Goal: Task Accomplishment & Management: Use online tool/utility

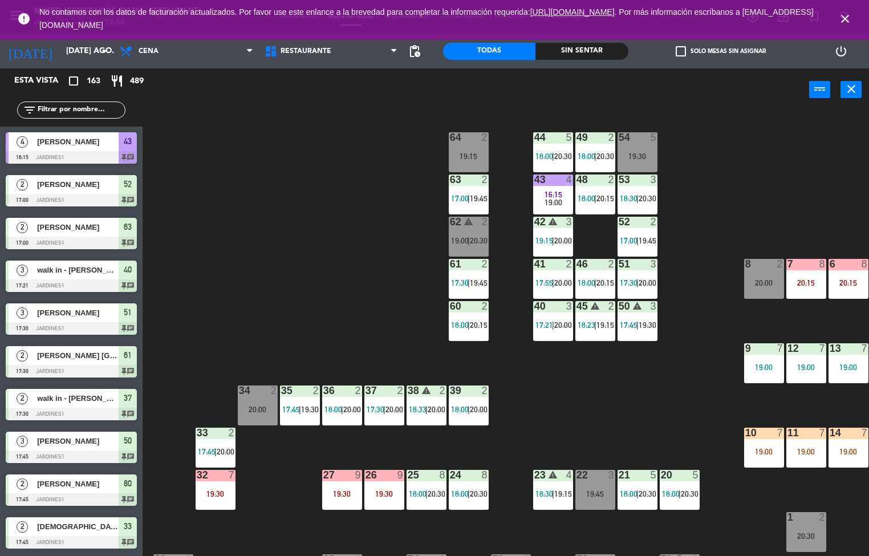
click at [840, 14] on icon "close" at bounding box center [845, 19] width 14 height 14
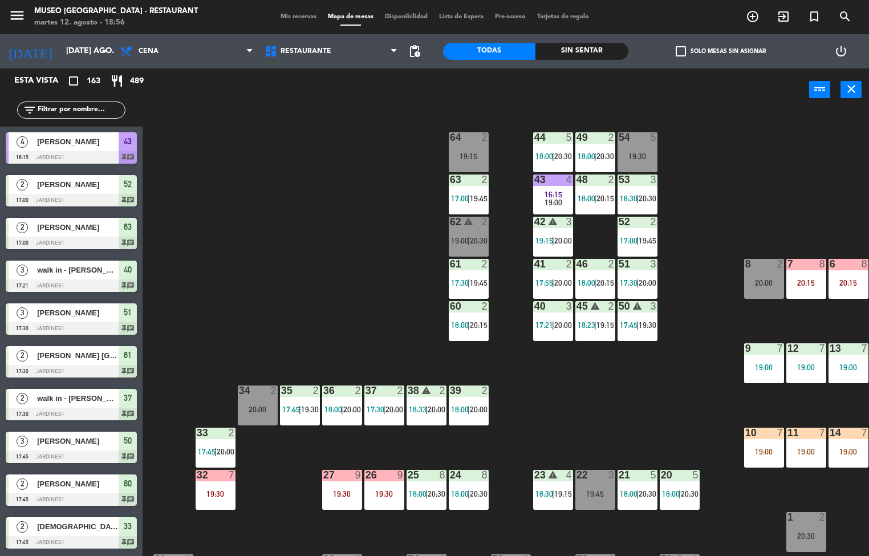
click at [577, 47] on div "Sin sentar" at bounding box center [581, 51] width 92 height 17
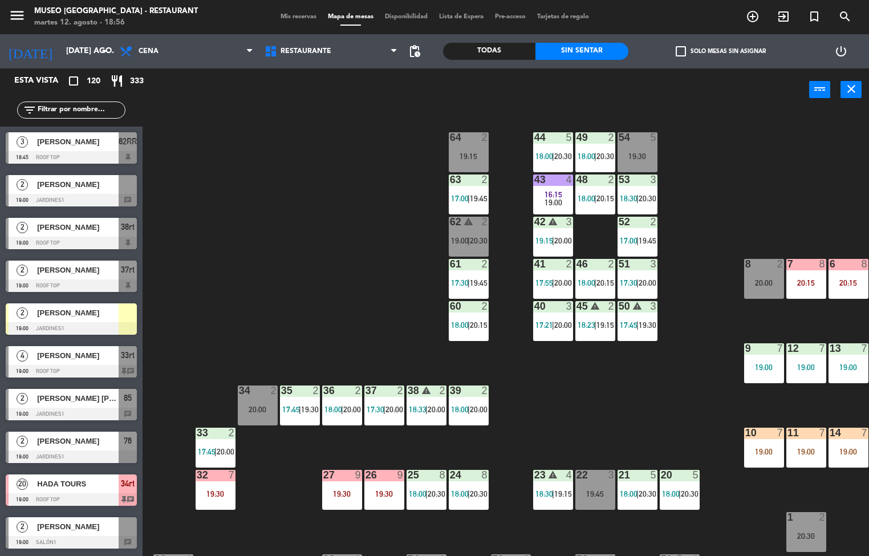
click at [225, 495] on div "19:30" at bounding box center [215, 494] width 40 height 8
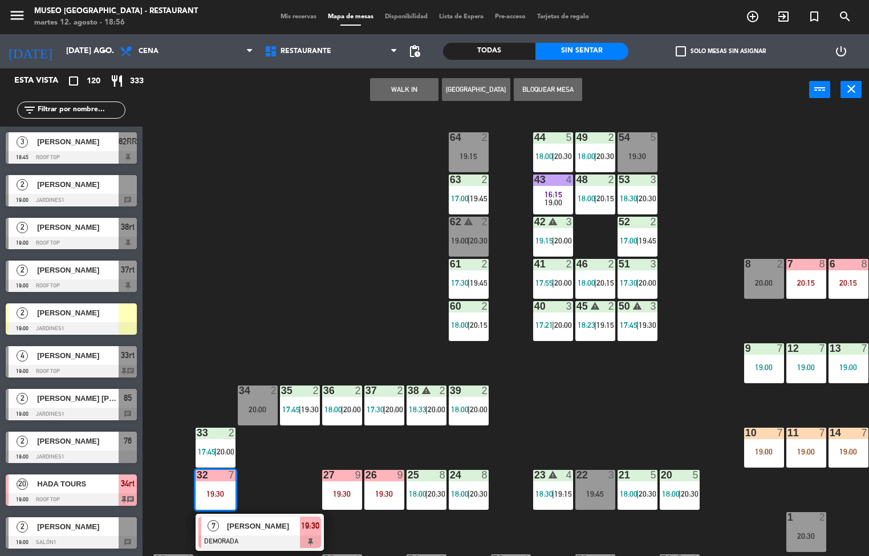
click at [252, 539] on div at bounding box center [259, 541] width 123 height 13
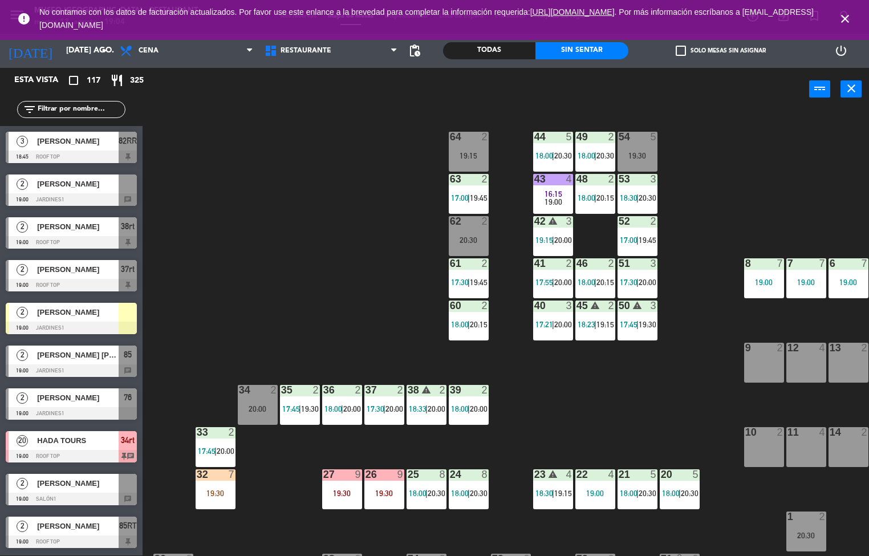
scroll to position [268, 0]
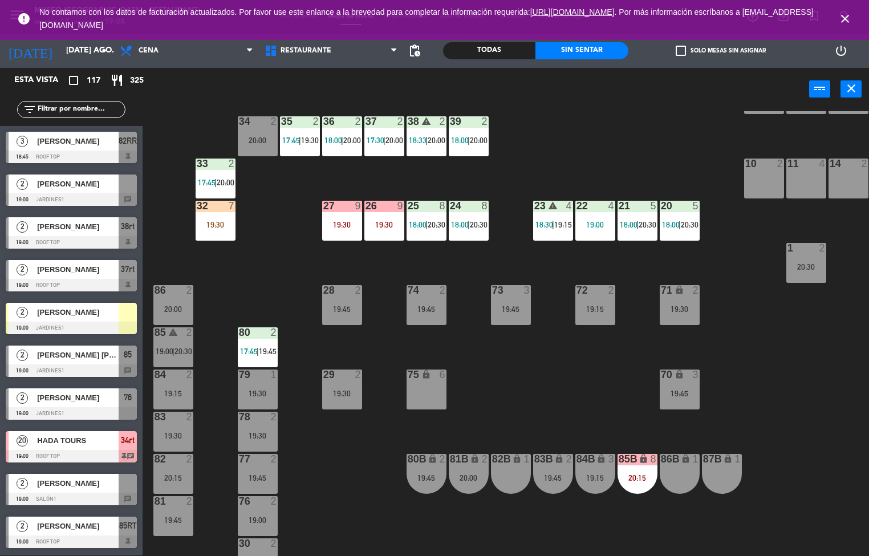
click at [225, 267] on div "44 5 18:00 | 20:30 49 2 18:00 | 20:30 54 5 19:30 64 2 19:15 48 2 18:00 | 20:15 …" at bounding box center [510, 333] width 718 height 445
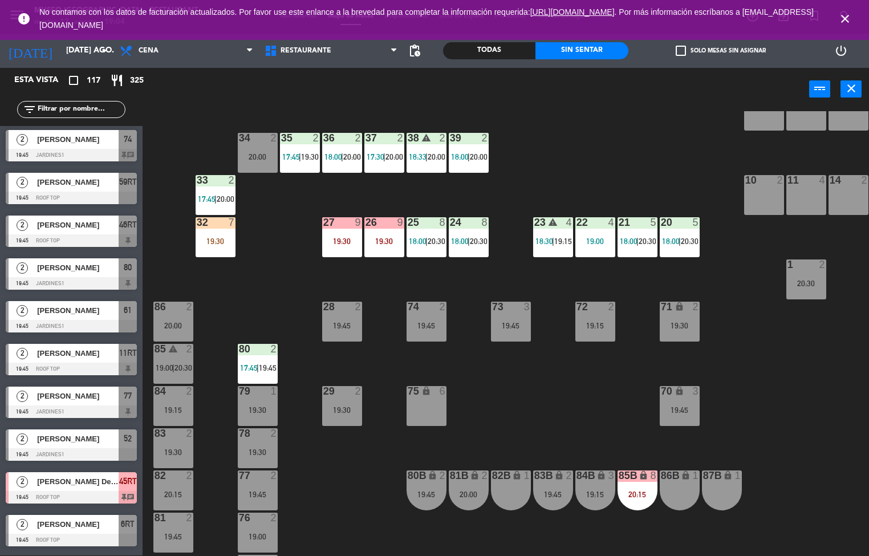
scroll to position [254, 0]
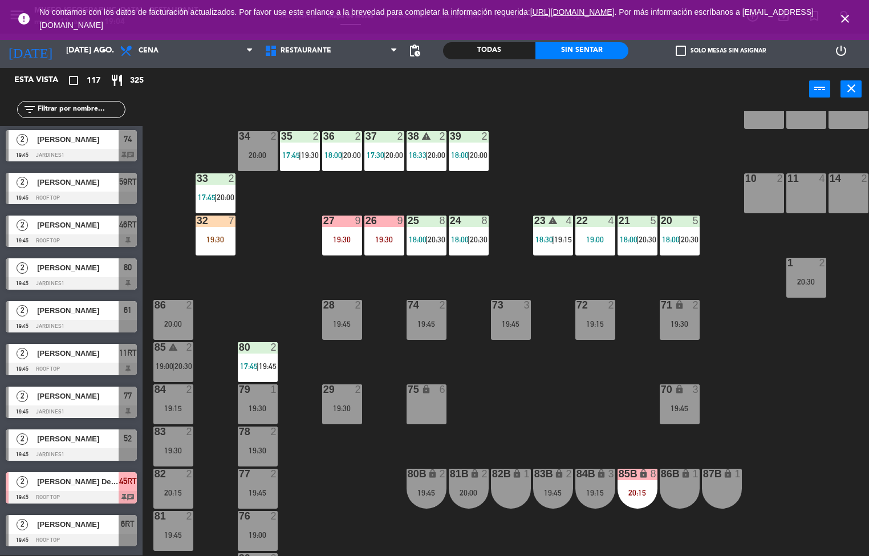
click at [840, 19] on icon "close" at bounding box center [845, 19] width 14 height 14
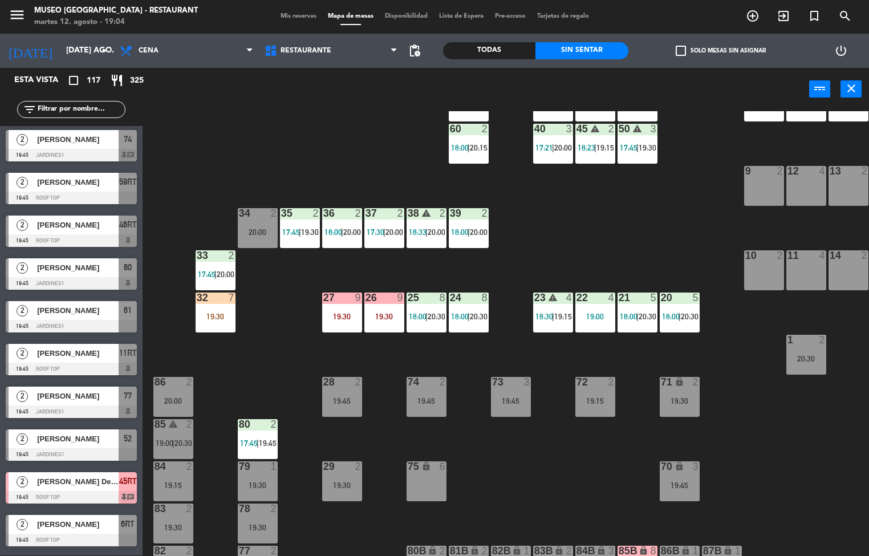
scroll to position [176, 0]
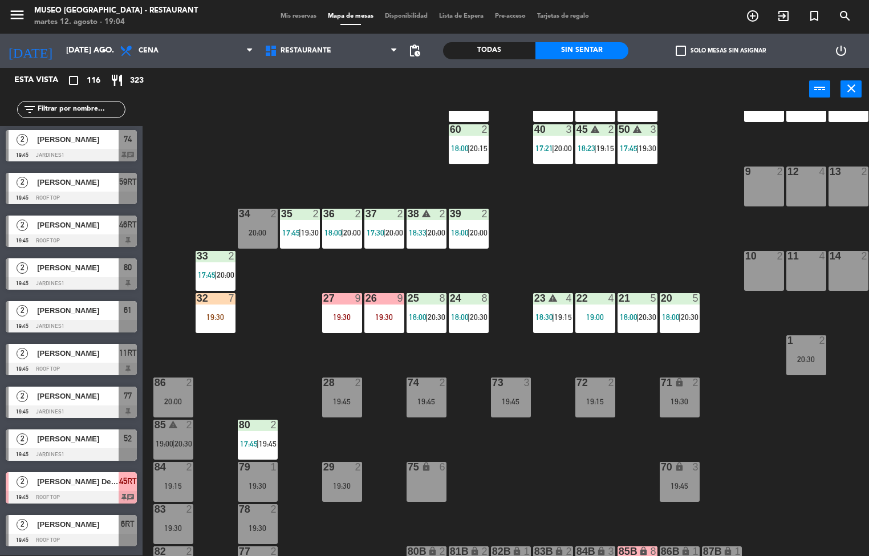
click at [351, 315] on div "19:30" at bounding box center [342, 317] width 40 height 8
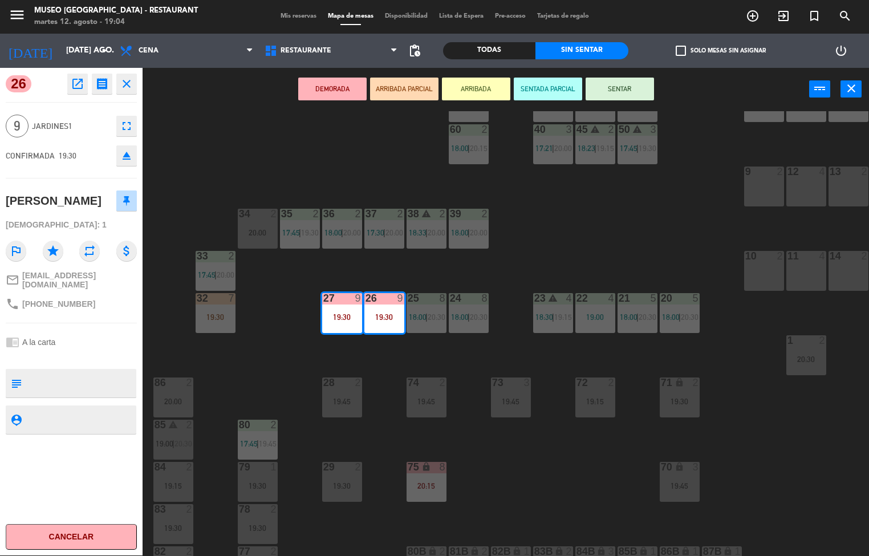
click at [256, 397] on div "44 5 18:00 | 20:30 49 2 18:00 | 20:30 54 5 19:30 64 2 19:15 48 2 18:00 | 20:15 …" at bounding box center [510, 333] width 718 height 445
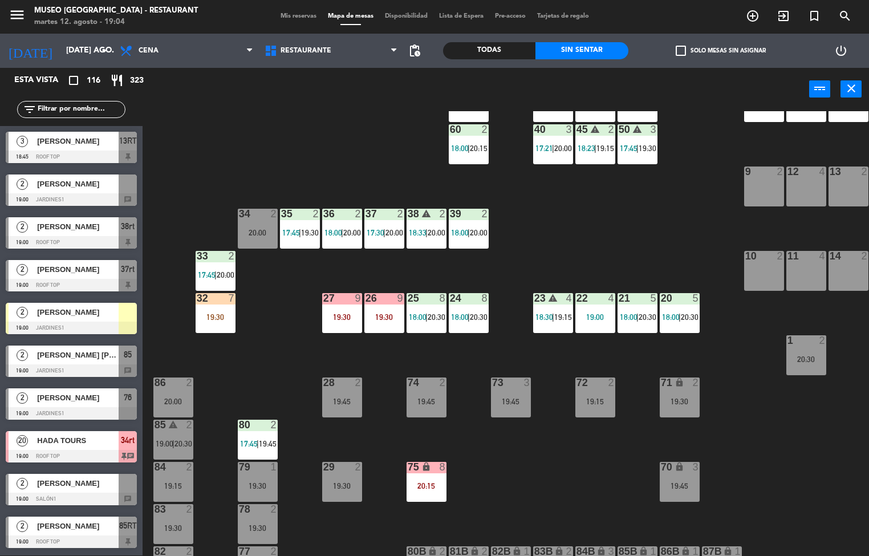
click at [425, 307] on div "menu [GEOGRAPHIC_DATA] - Restaurant martes 12. agosto - 19:04 Mis reservas Mapa…" at bounding box center [434, 278] width 869 height 556
click at [442, 298] on div "8" at bounding box center [442, 298] width 7 height 10
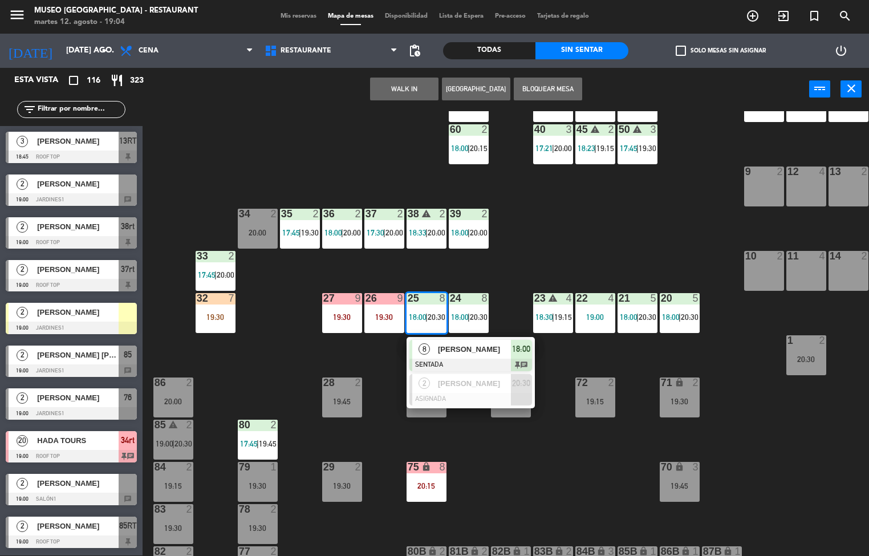
click at [446, 349] on span "[PERSON_NAME]" at bounding box center [474, 349] width 73 height 12
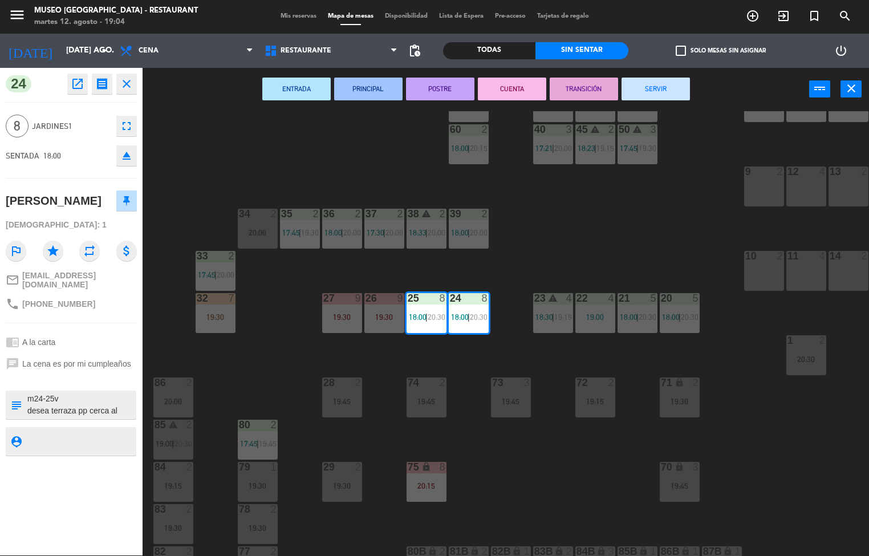
click at [253, 364] on div "44 5 18:00 | 20:30 49 2 18:00 | 20:30 54 5 19:30 64 2 19:15 48 2 18:00 | 20:15 …" at bounding box center [510, 333] width 718 height 445
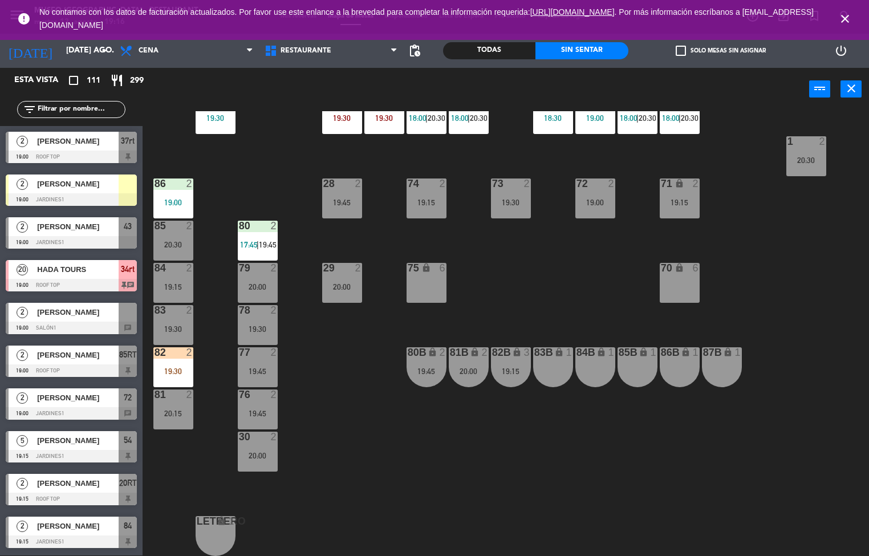
scroll to position [373, 0]
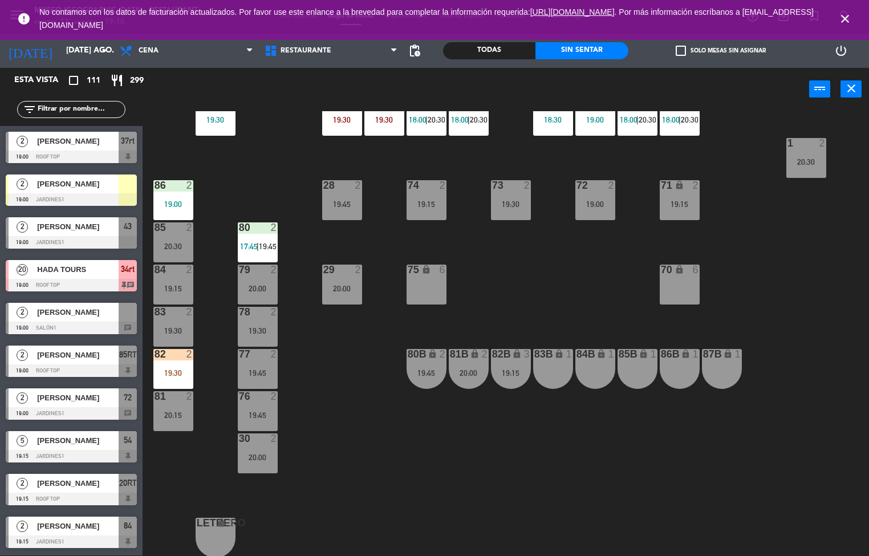
click at [175, 207] on div "19:00" at bounding box center [173, 204] width 40 height 8
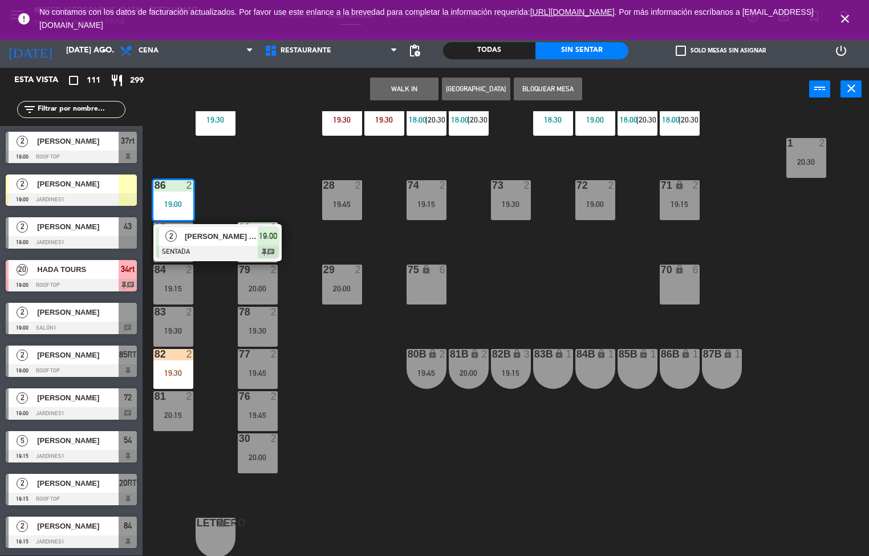
click at [203, 247] on div at bounding box center [217, 252] width 123 height 13
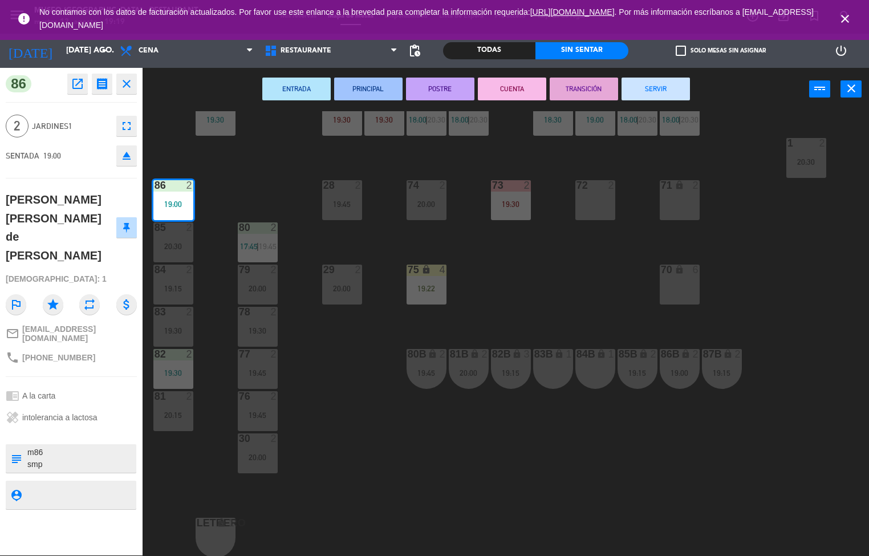
click at [351, 421] on div "44 5 18:00 | 20:30 49 2 20:30 54 5 19:15 64 1 19:30 48 2 18:00 | 20:15 53 3 18:…" at bounding box center [510, 333] width 718 height 445
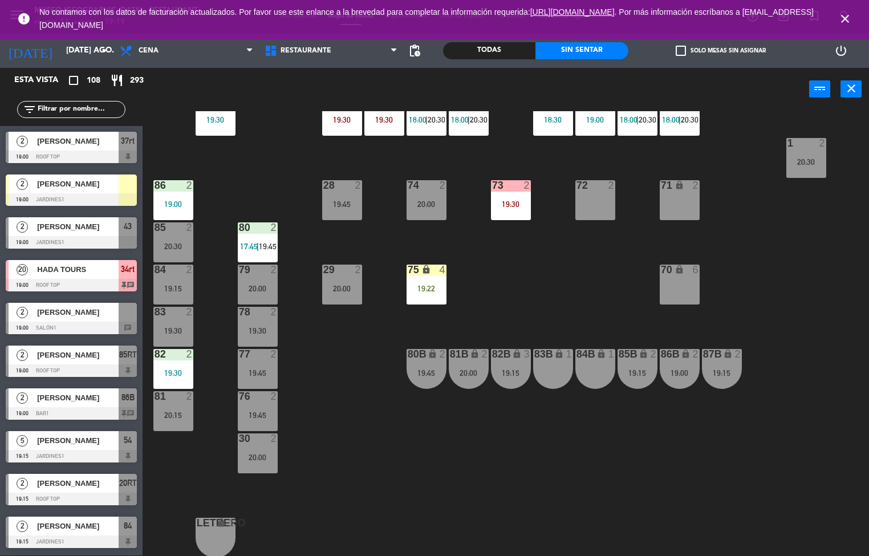
scroll to position [127, 0]
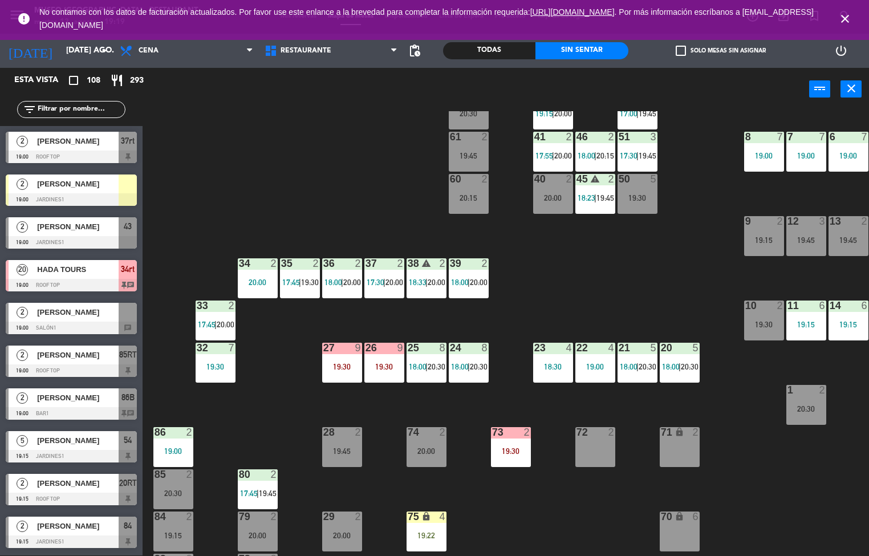
click at [256, 276] on div "34 2 20:00" at bounding box center [258, 278] width 40 height 40
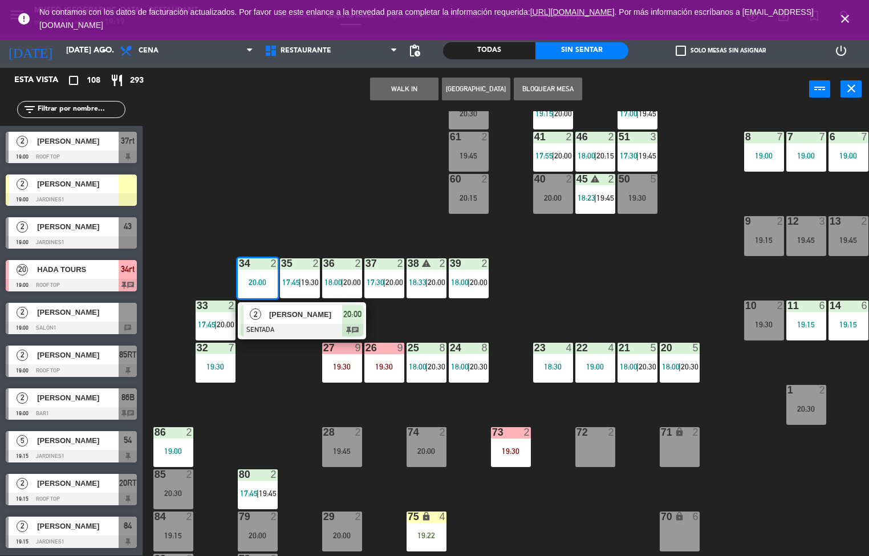
click at [277, 318] on span "[PERSON_NAME]" at bounding box center [305, 314] width 73 height 12
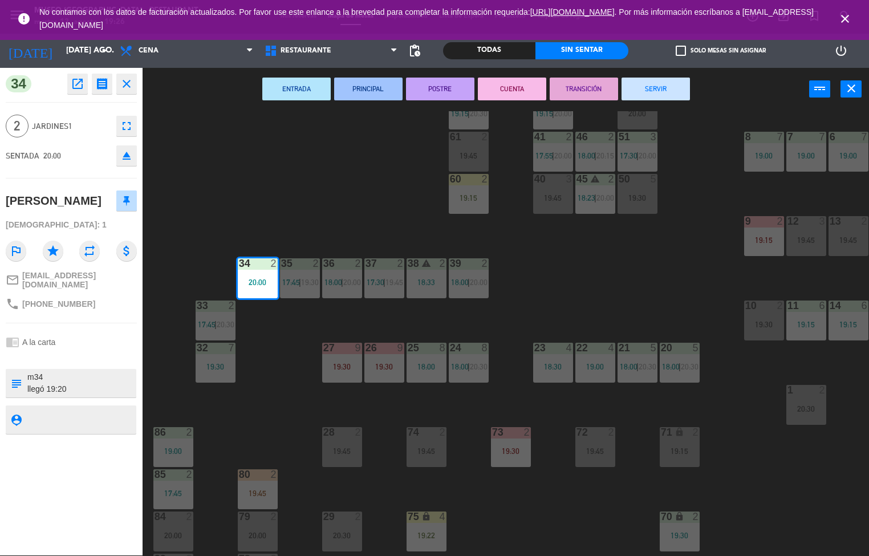
click at [274, 407] on div "44 5 18:00 | 20:30 49 2 20:15 54 5 19:45 64 warning 1 19:30 | 20:30 48 2 18:00 …" at bounding box center [510, 333] width 718 height 445
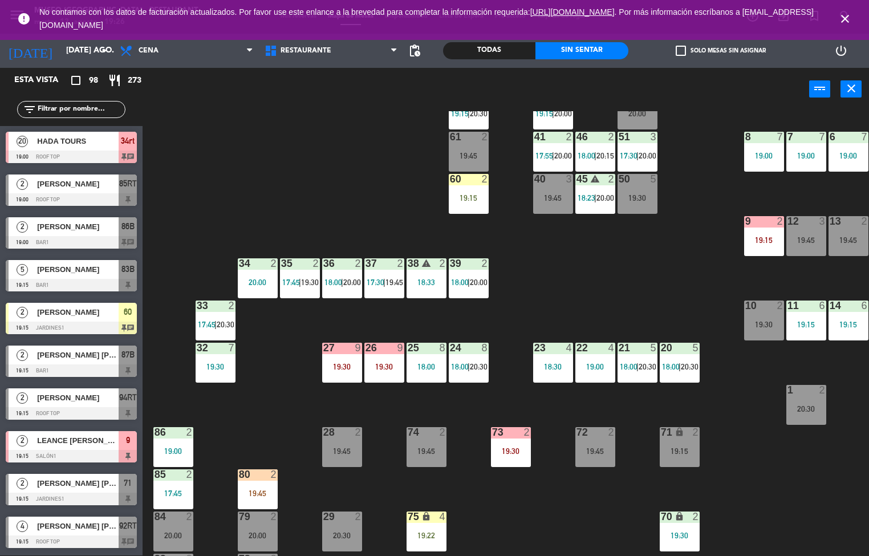
click at [257, 279] on div "20:00" at bounding box center [258, 282] width 40 height 8
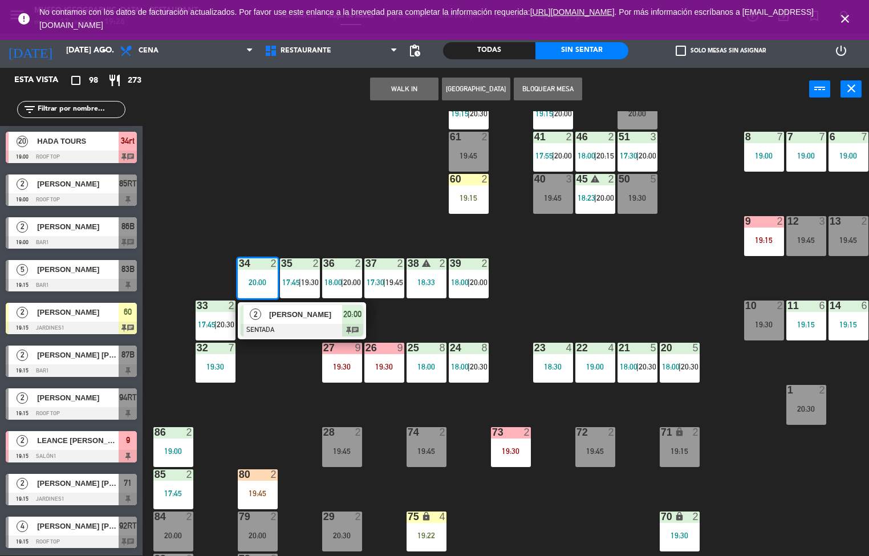
click at [296, 320] on span "[PERSON_NAME]" at bounding box center [305, 314] width 73 height 12
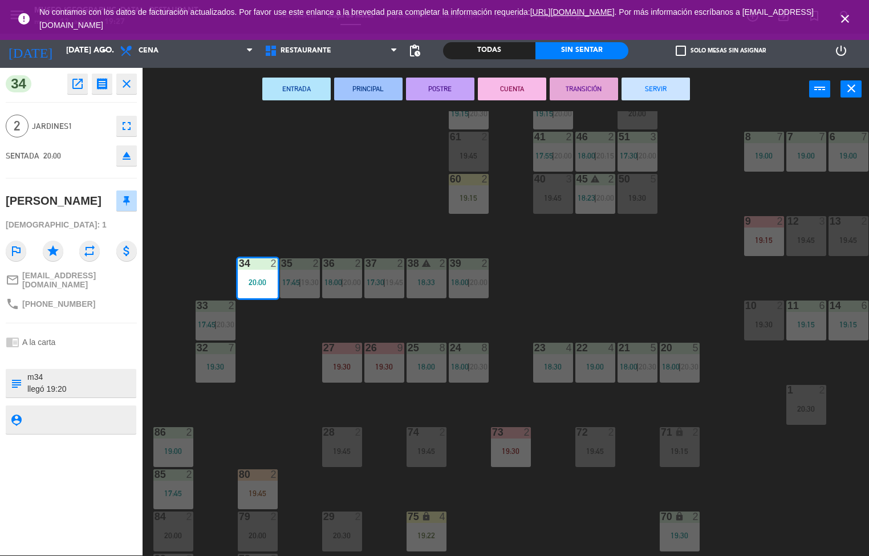
click at [294, 373] on div "44 5 18:00 | 20:30 49 2 20:15 54 5 19:45 64 warning 1 19:30 | 20:30 48 2 18:00 …" at bounding box center [510, 333] width 718 height 445
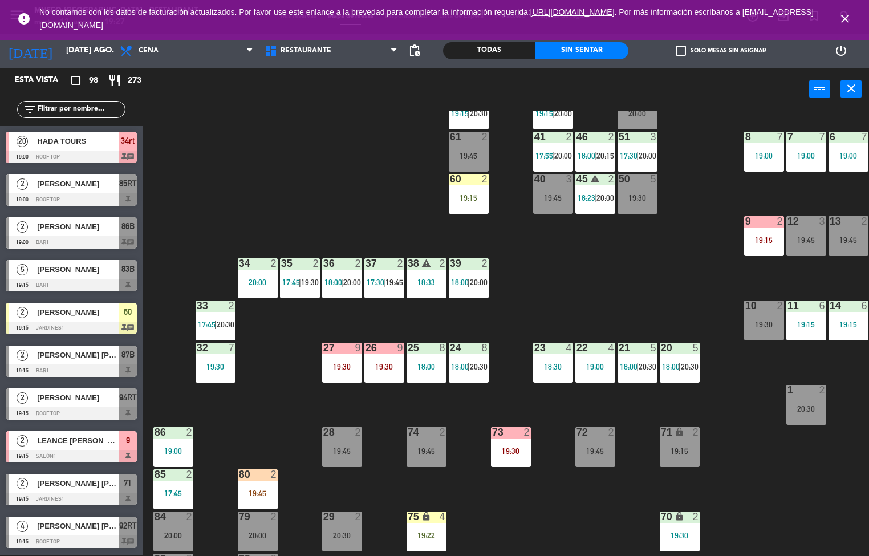
click at [300, 281] on span "|" at bounding box center [300, 282] width 2 height 9
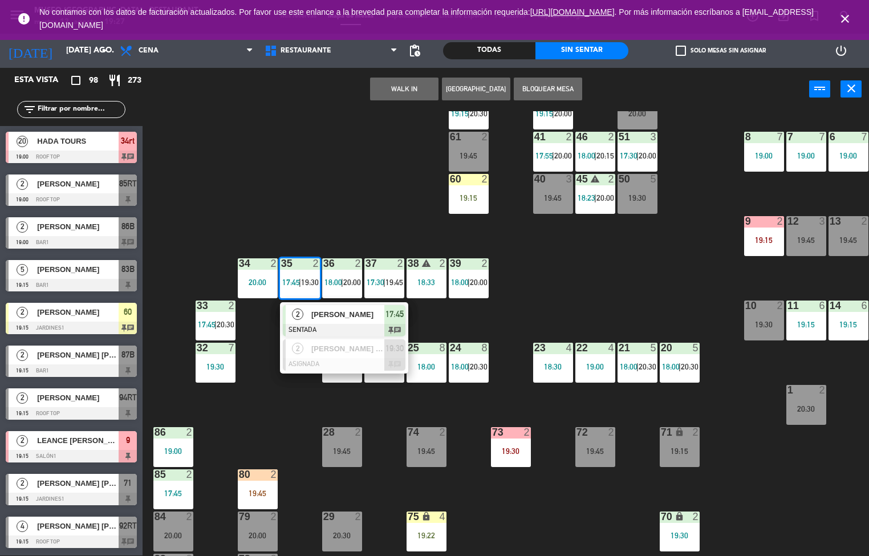
click at [339, 311] on span "[PERSON_NAME]" at bounding box center [347, 314] width 73 height 12
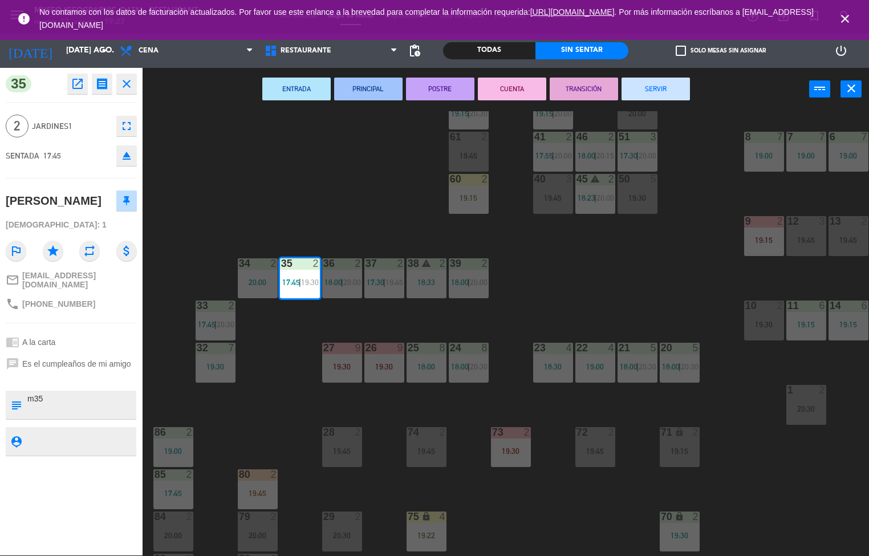
click at [249, 402] on div "44 5 18:00 | 20:30 49 2 20:15 54 5 19:45 64 warning 1 19:30 | 20:30 48 2 18:00 …" at bounding box center [510, 333] width 718 height 445
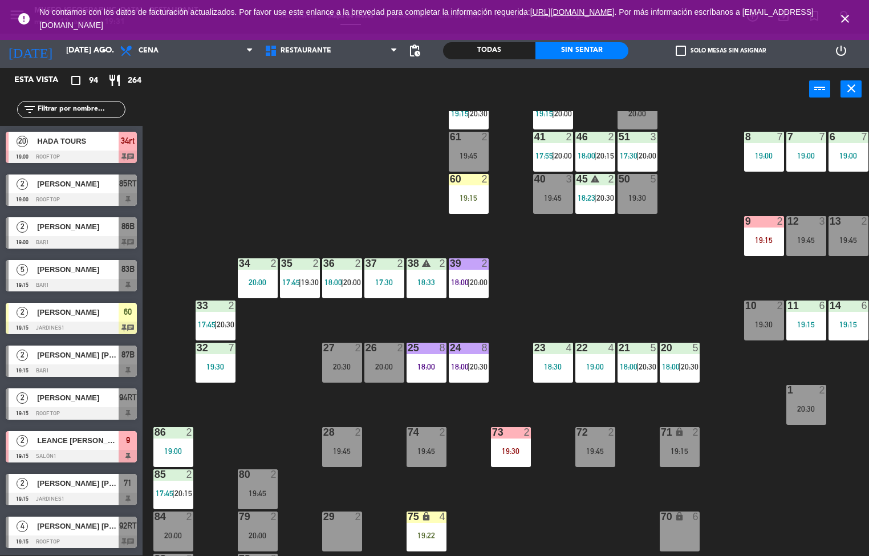
click at [291, 392] on div "44 5 20:30 49 2 19:30 54 5 19:45 64 warning 1 19:30 | 20:30 48 2 18:00 | 20:15 …" at bounding box center [510, 333] width 718 height 445
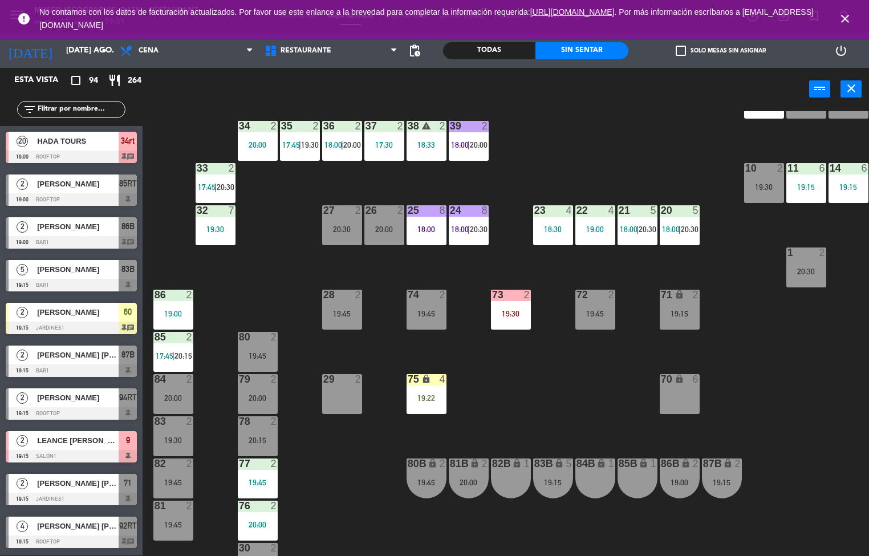
scroll to position [267, 0]
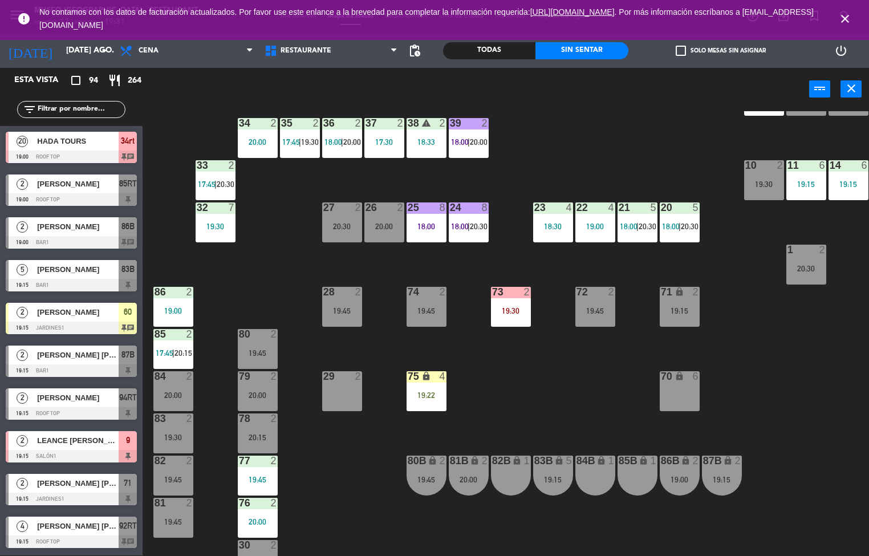
click at [306, 431] on div "44 5 20:30 49 2 19:30 54 5 19:45 64 warning 1 19:30 | 20:30 48 2 18:00 | 20:15 …" at bounding box center [510, 333] width 718 height 445
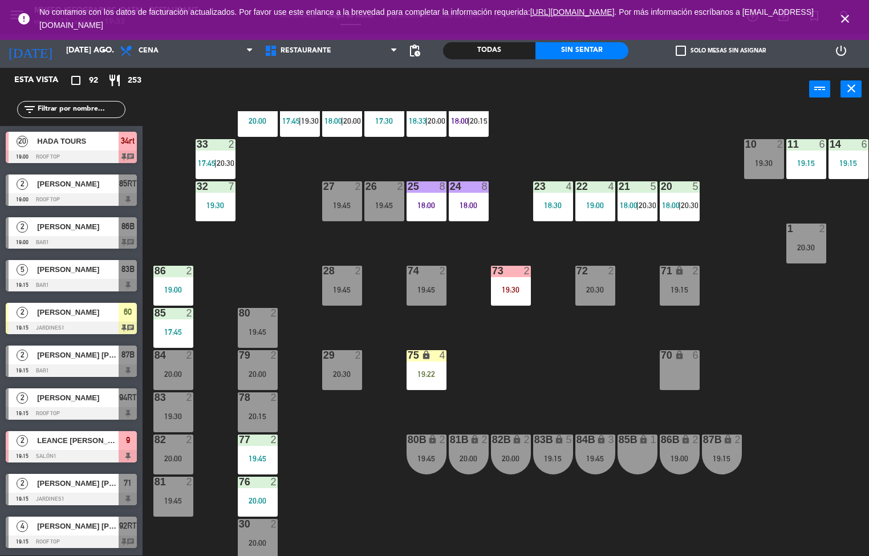
scroll to position [177, 0]
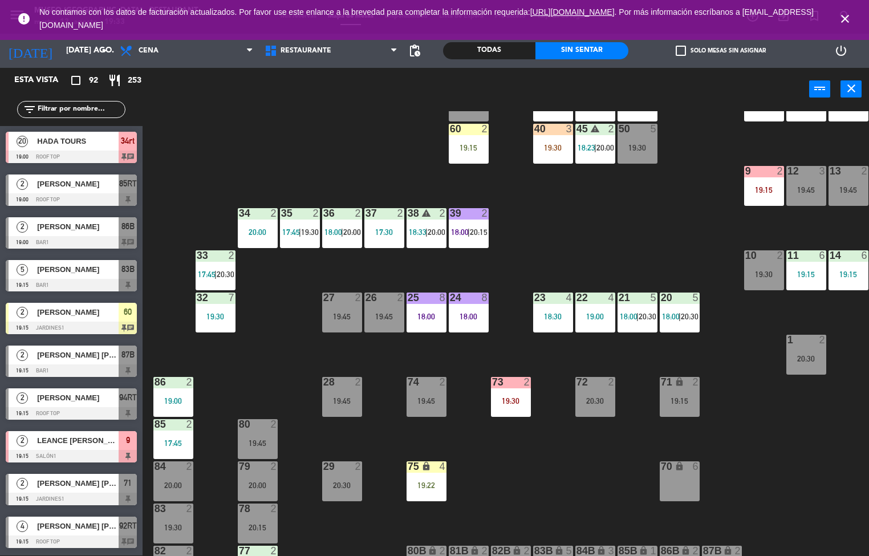
click at [216, 274] on span "|" at bounding box center [215, 274] width 2 height 9
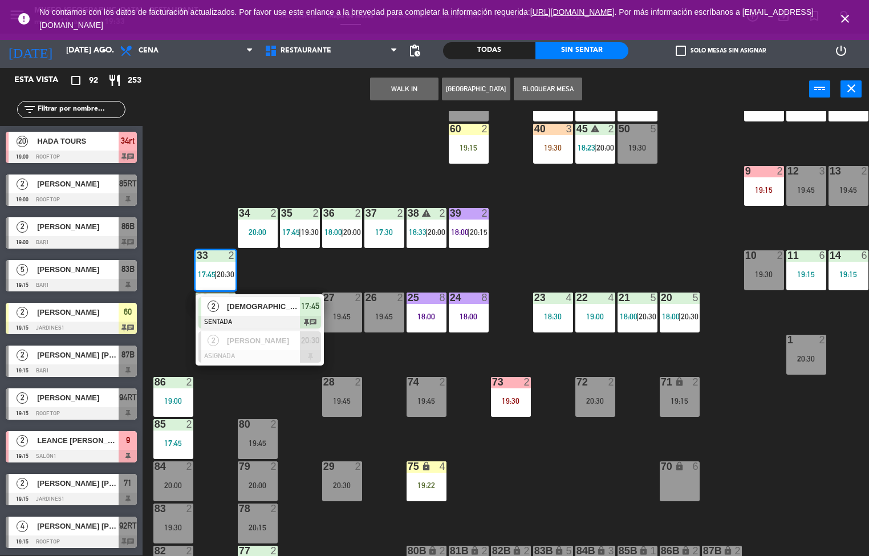
click at [257, 316] on div at bounding box center [259, 322] width 123 height 13
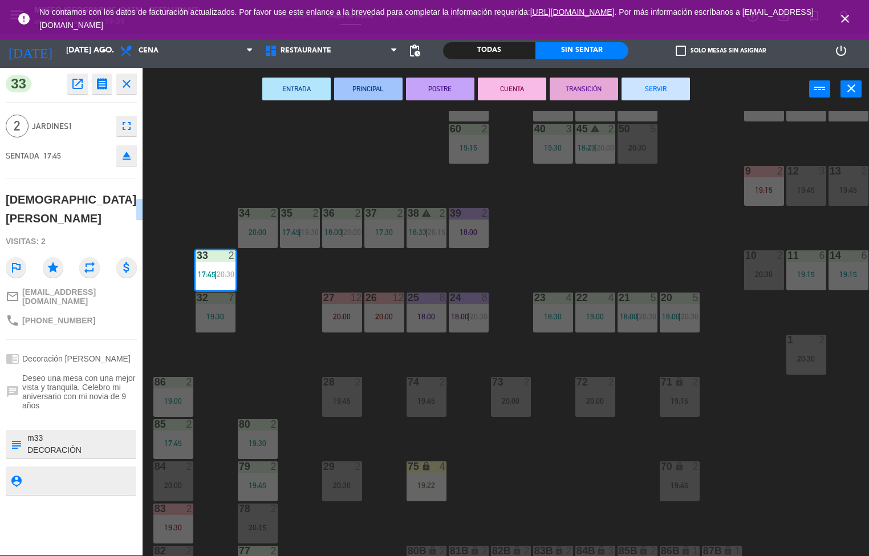
click at [125, 82] on icon "close" at bounding box center [127, 84] width 14 height 14
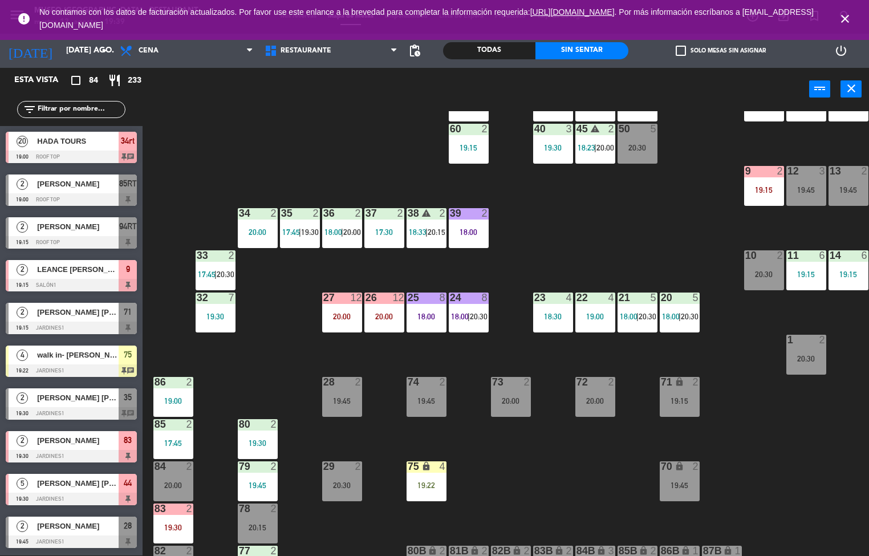
click at [239, 465] on div "79" at bounding box center [239, 466] width 1 height 10
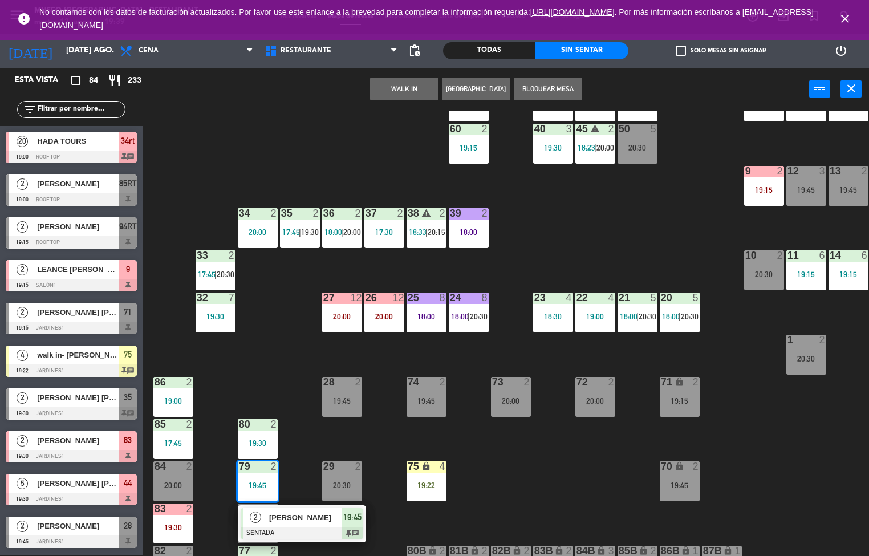
click at [300, 512] on span "[PERSON_NAME]" at bounding box center [305, 517] width 73 height 12
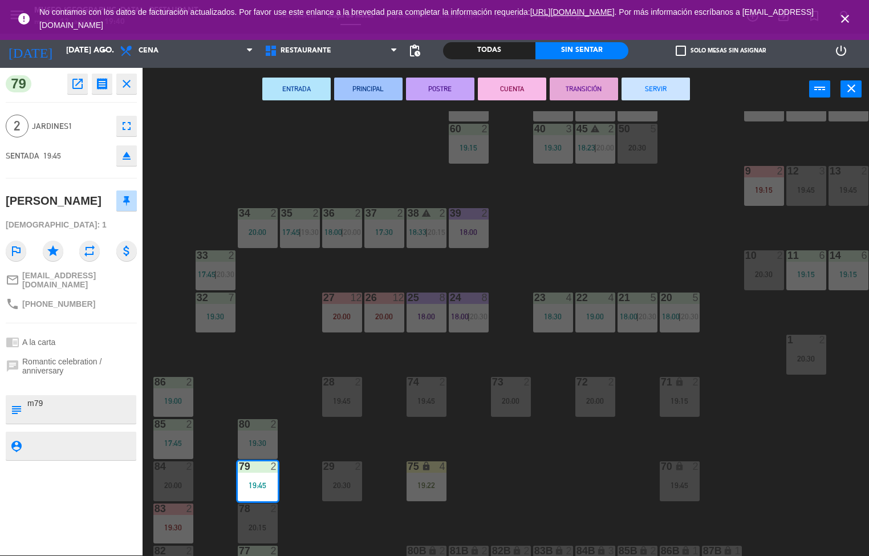
click at [226, 153] on div "44 5 19:30 49 2 19:30 54 5 19:45 64 warning 1 19:30 | 20:30 48 2 19:45 53 3 18:…" at bounding box center [510, 333] width 718 height 445
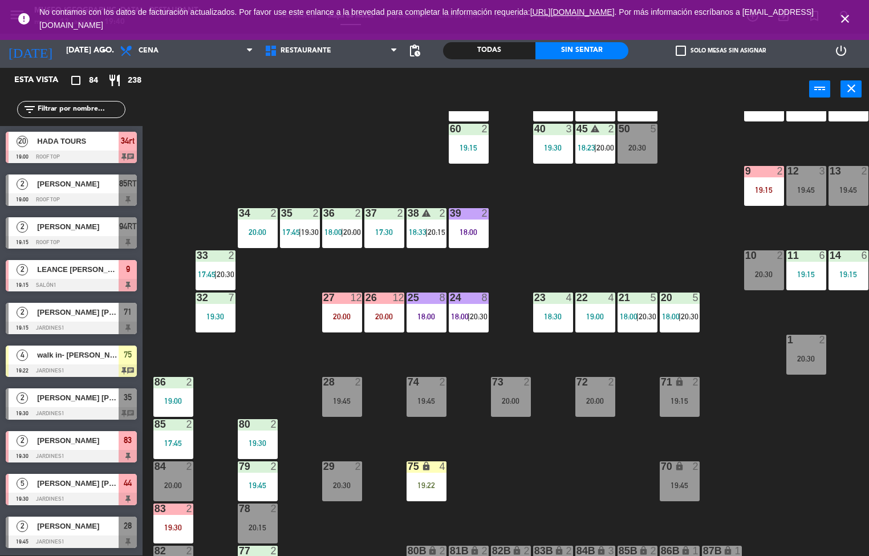
click at [263, 424] on div at bounding box center [257, 424] width 19 height 10
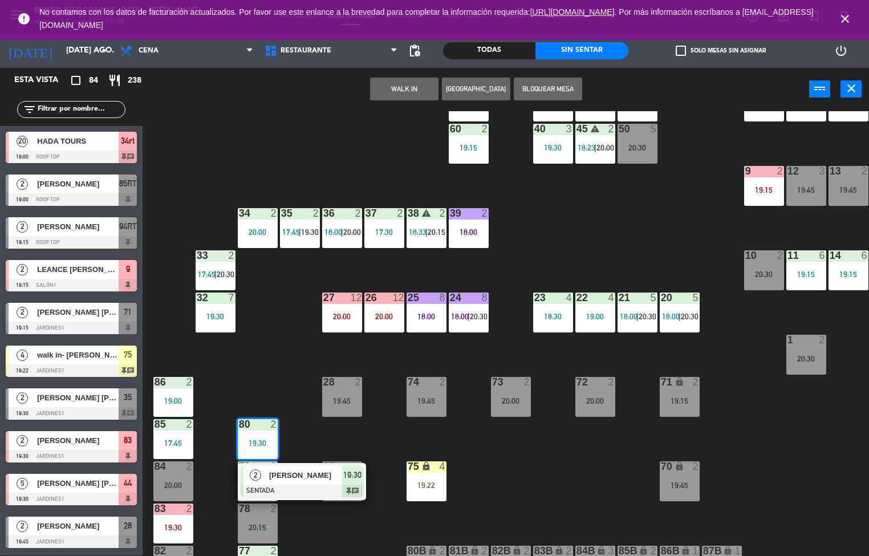
click at [315, 474] on span "[PERSON_NAME]" at bounding box center [305, 475] width 73 height 12
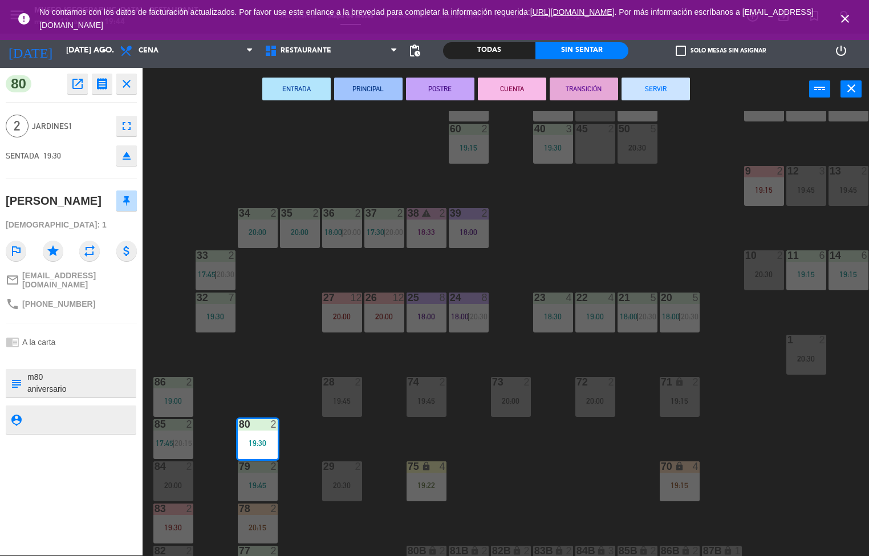
click at [315, 380] on div "28" at bounding box center [322, 382] width 19 height 10
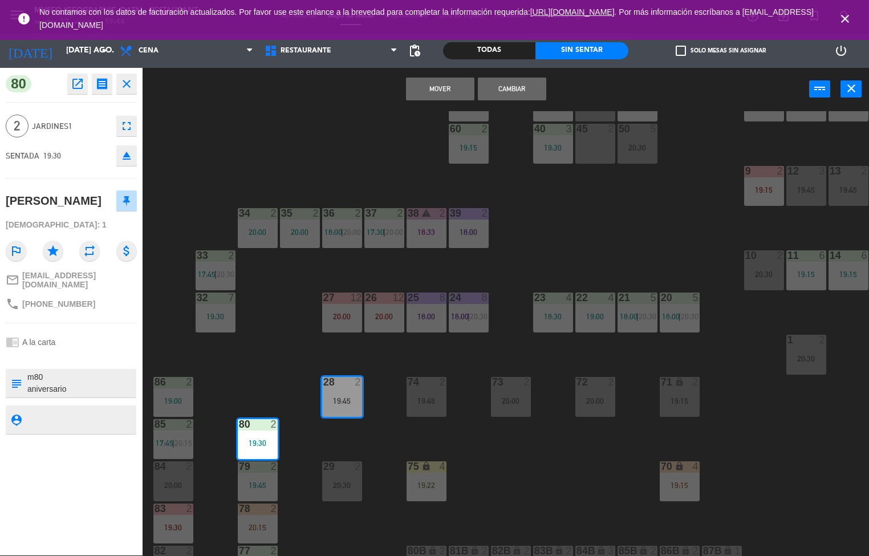
click at [266, 364] on div "44 5 19:30 49 2 19:30 54 5 19:45 64 warning 1 19:30 | 20:30 48 2 19:45 53 3 18:…" at bounding box center [510, 333] width 718 height 445
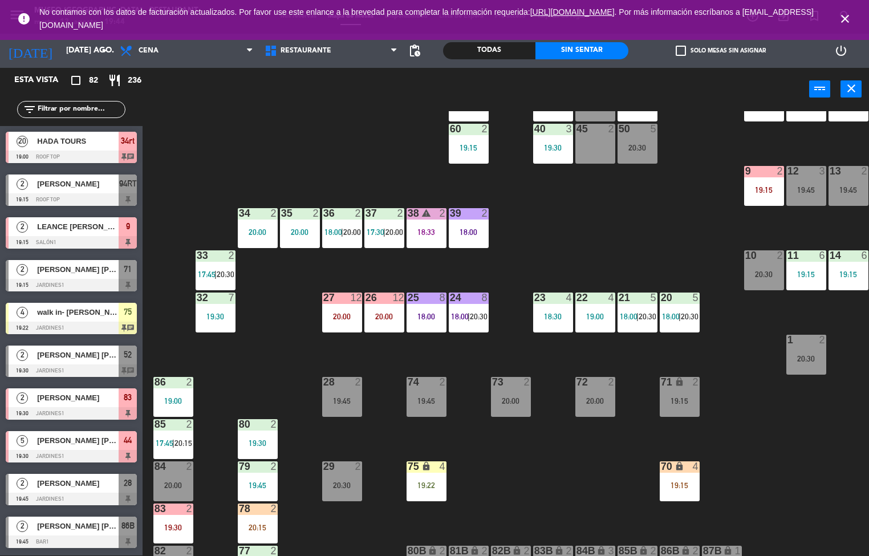
click at [301, 225] on div "35 2 20:00" at bounding box center [300, 228] width 40 height 40
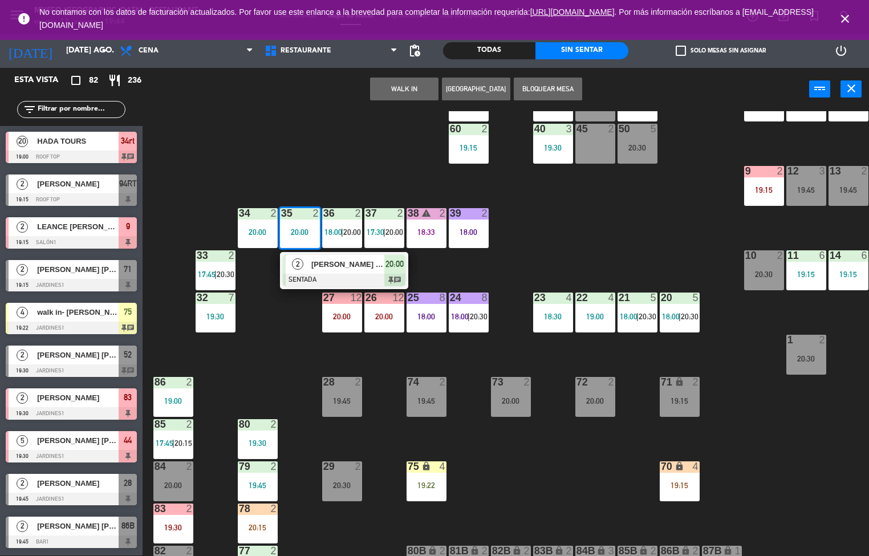
click at [333, 263] on span "[PERSON_NAME] [PERSON_NAME] [PERSON_NAME]" at bounding box center [347, 264] width 73 height 12
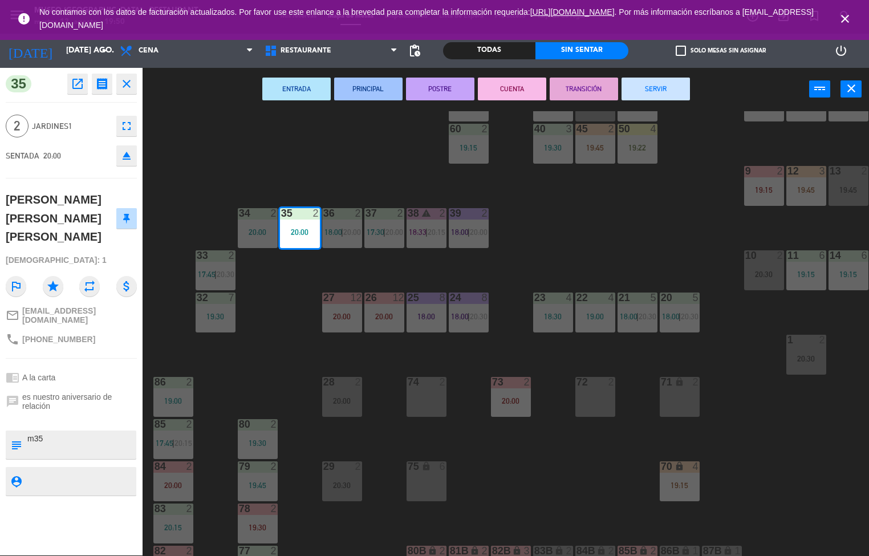
click at [282, 390] on div "44 5 19:45 49 2 19:30 54 5 20:30 64 warning 1 19:30 | 20:30 48 2 20:00 53 3 18:…" at bounding box center [510, 333] width 718 height 445
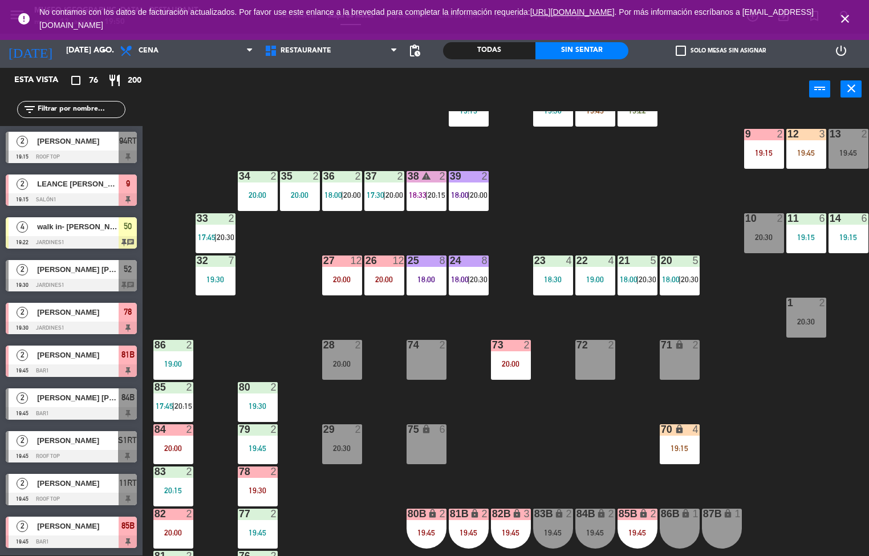
scroll to position [230, 0]
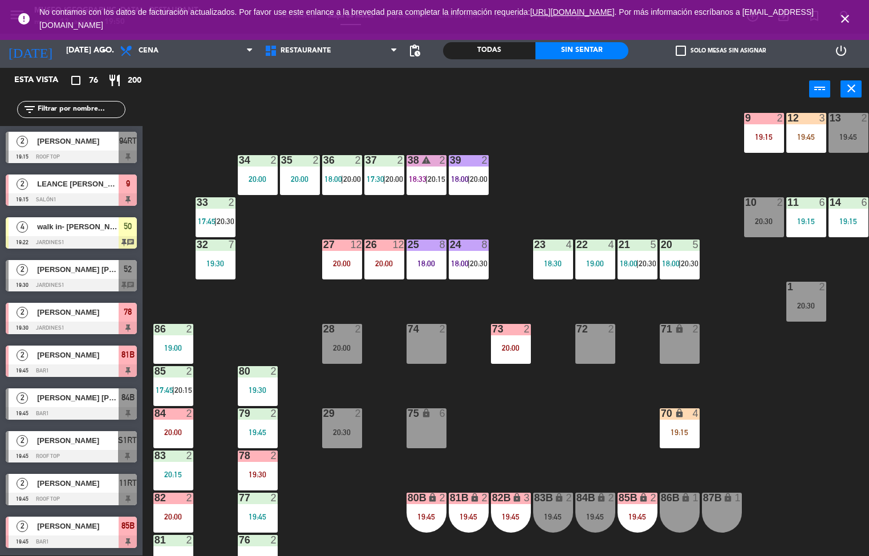
click at [417, 50] on span "pending_actions" at bounding box center [415, 51] width 14 height 14
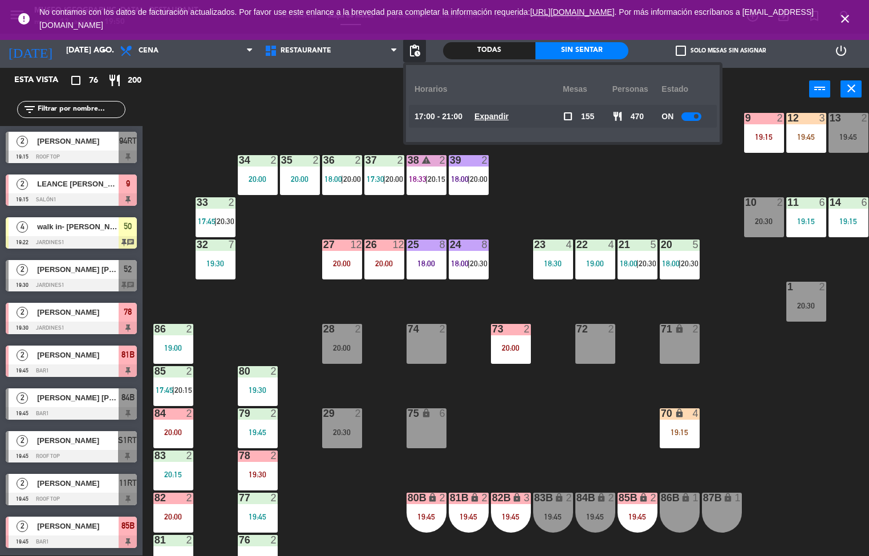
click at [505, 112] on u "Expandir" at bounding box center [491, 116] width 34 height 9
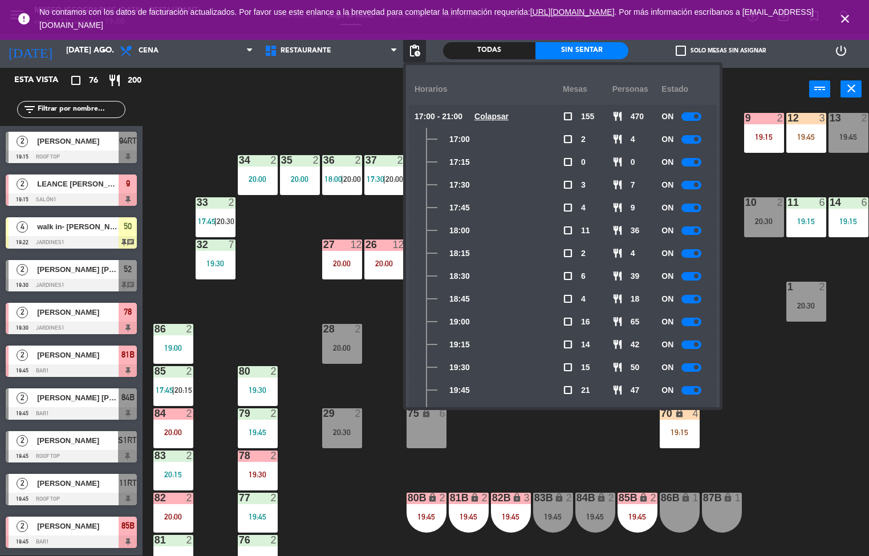
scroll to position [122, 0]
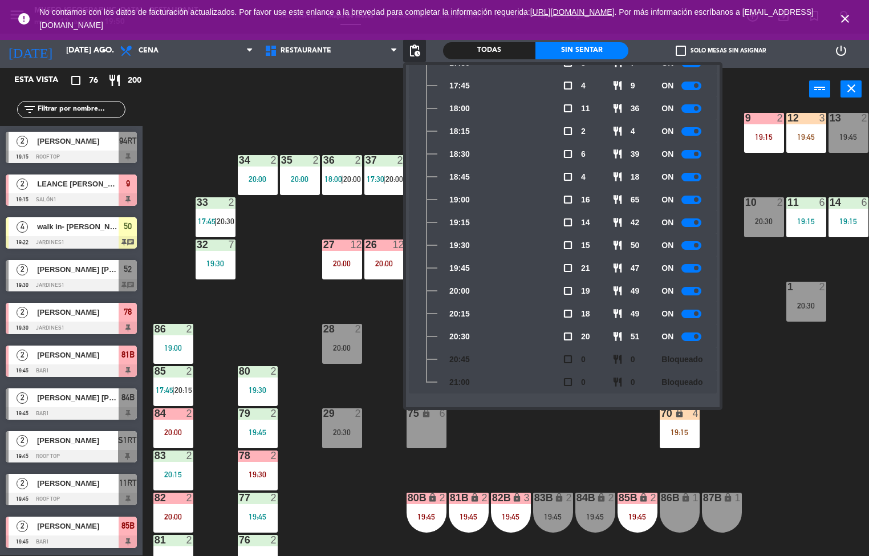
click at [525, 470] on div "44 5 19:45 49 2 19:30 54 5 20:30 64 warning 1 19:30 | 20:30 48 2 20:00 53 3 18:…" at bounding box center [510, 333] width 718 height 445
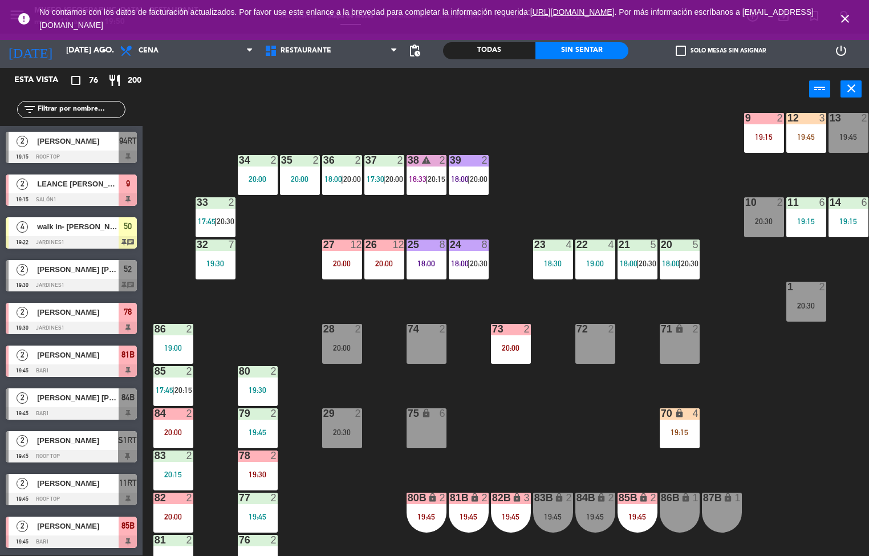
click at [842, 18] on icon "close" at bounding box center [845, 19] width 14 height 14
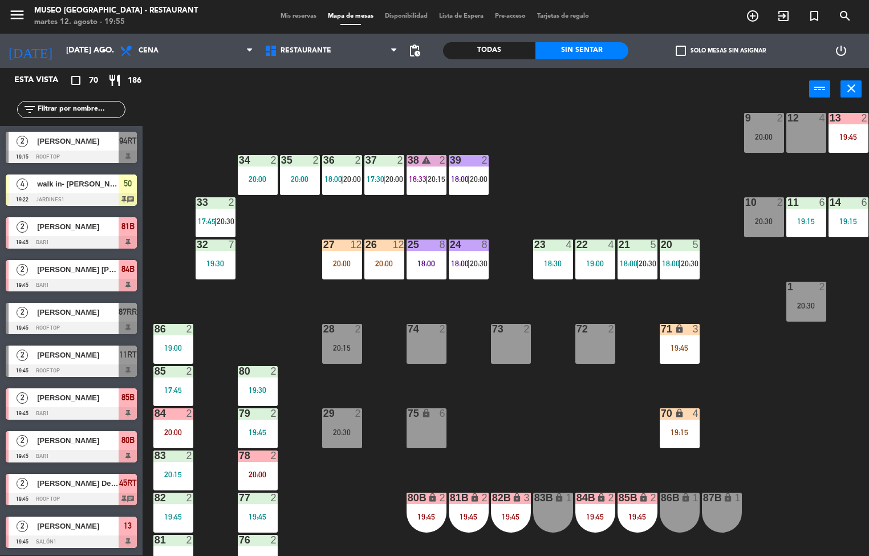
click at [502, 409] on div "44 5 19:45 49 2 19:30 54 5 20:30 64 warning 1 19:30 | 20:30 48 2 20:00 53 3 18:…" at bounding box center [510, 333] width 718 height 445
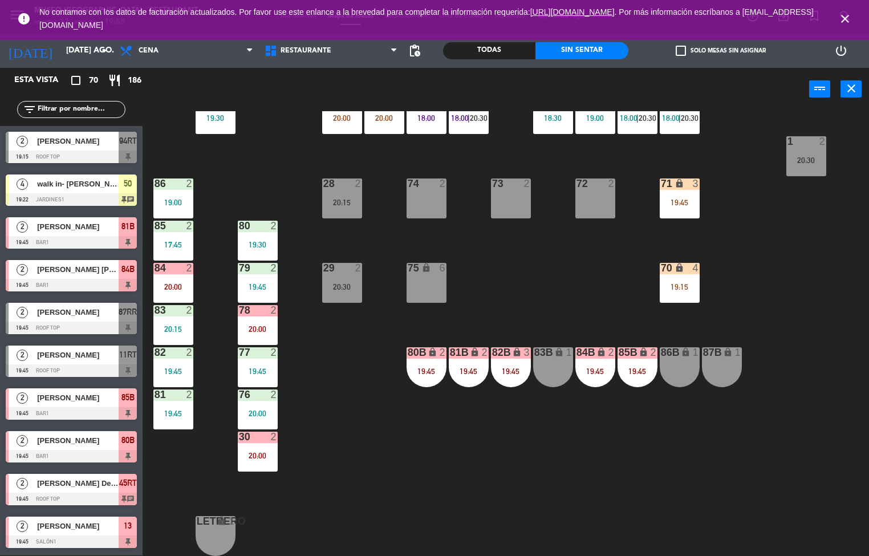
click at [175, 402] on div "81 2 19:45" at bounding box center [173, 409] width 40 height 40
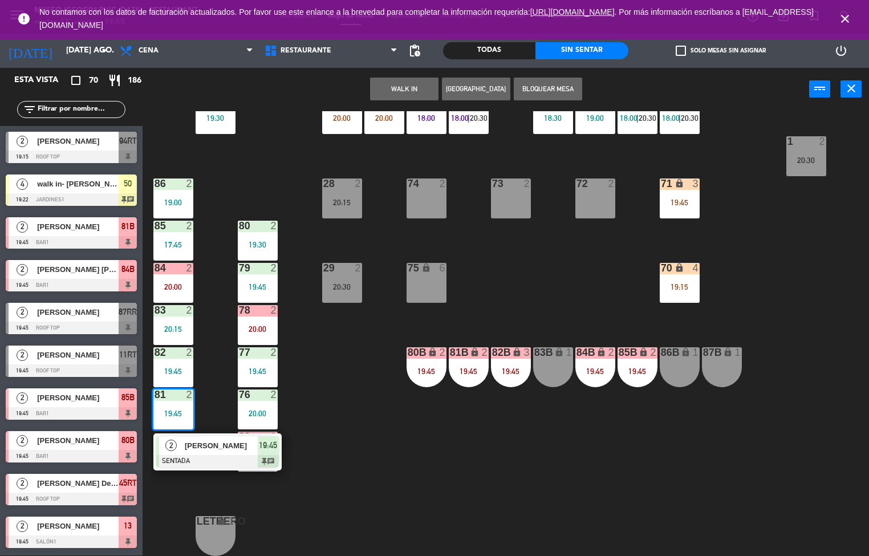
click at [202, 443] on span "[PERSON_NAME]" at bounding box center [221, 445] width 73 height 12
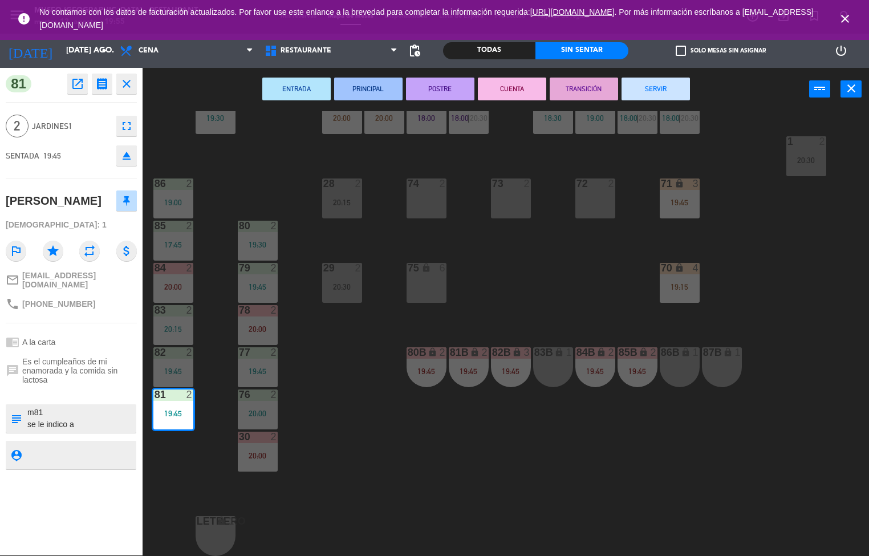
click at [429, 436] on div "44 5 19:45 49 2 19:30 54 5 20:30 64 warning 1 19:30 | 20:30 48 2 20:00 53 3 18:…" at bounding box center [510, 333] width 718 height 445
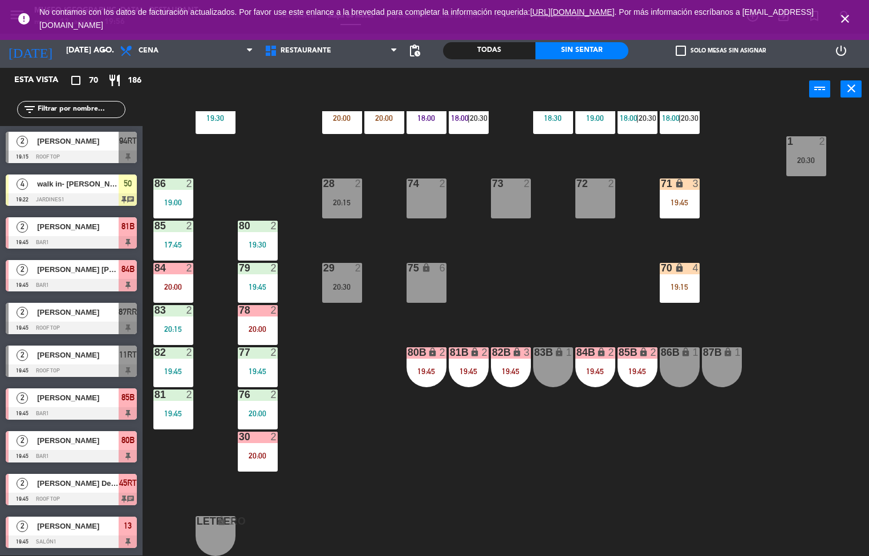
click at [166, 318] on div "83 2 20:15" at bounding box center [173, 325] width 40 height 40
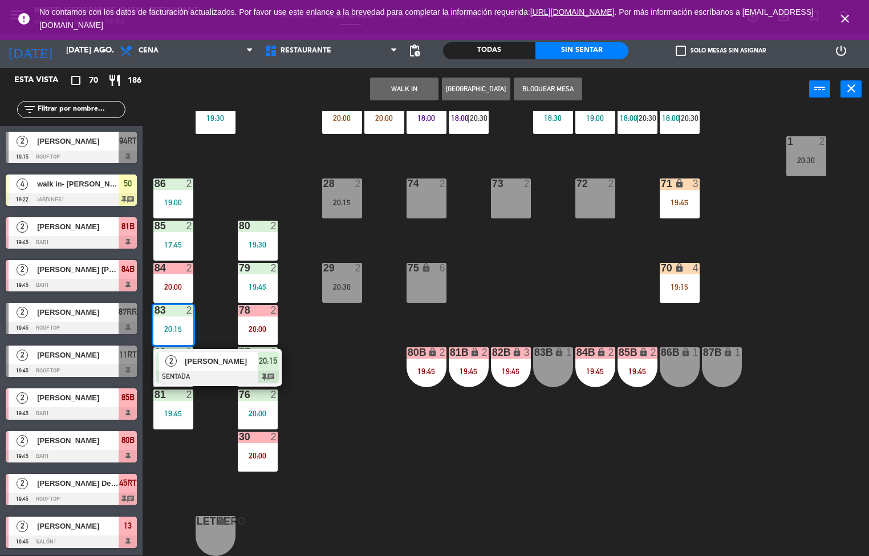
click at [215, 370] on div at bounding box center [217, 376] width 123 height 13
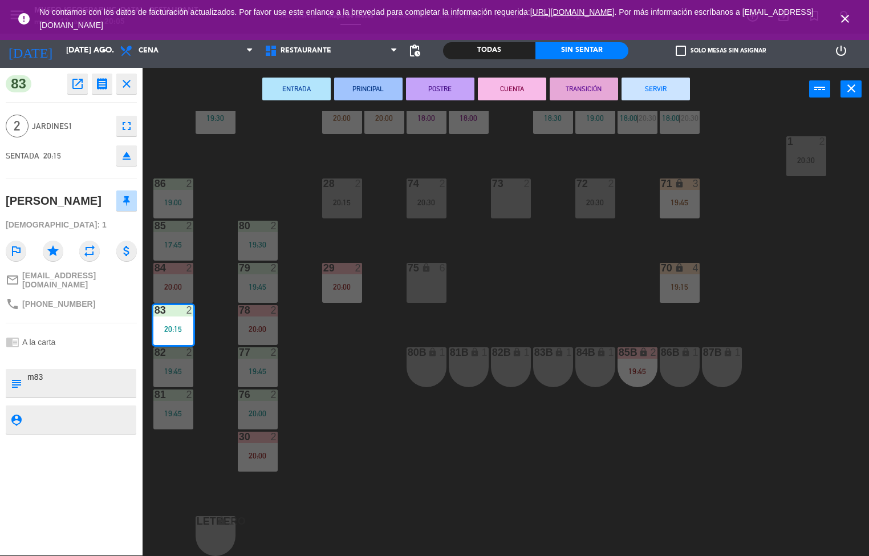
click at [125, 85] on icon "close" at bounding box center [127, 84] width 14 height 14
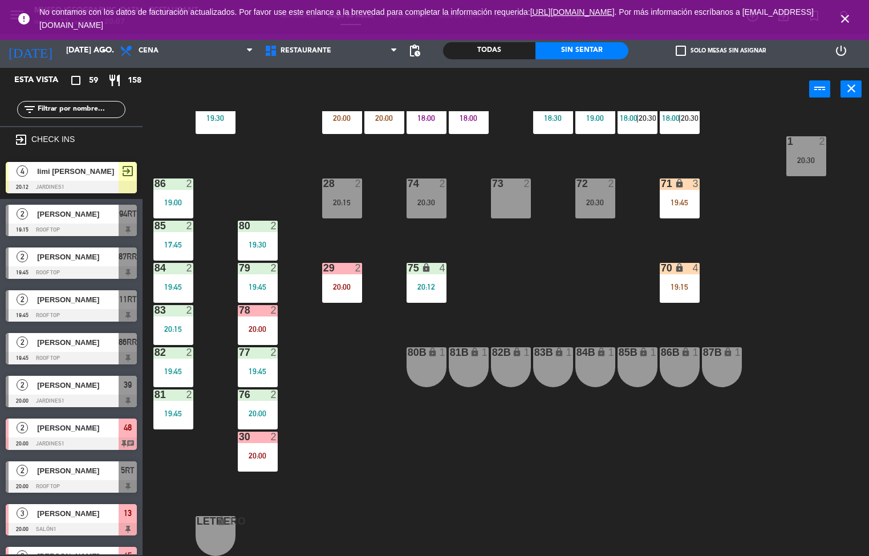
click at [173, 272] on div "84 2 19:45" at bounding box center [173, 283] width 40 height 40
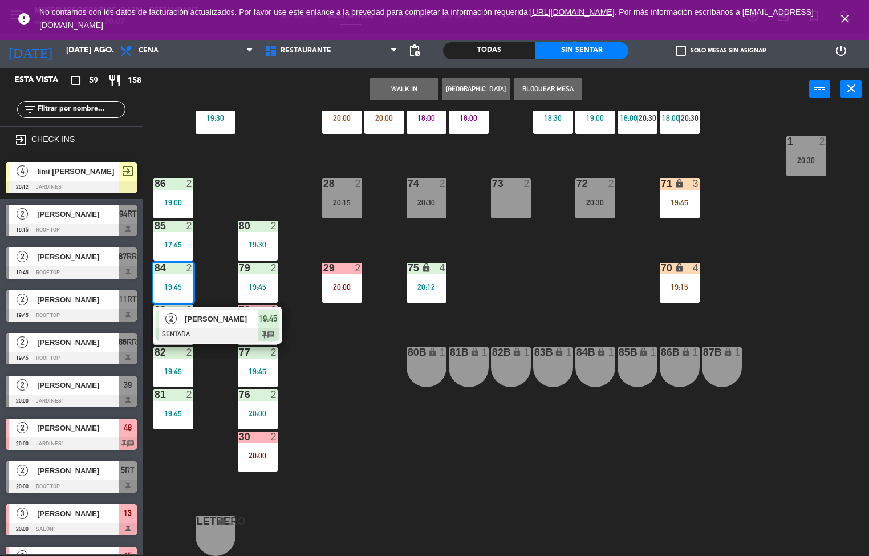
click at [227, 318] on span "[PERSON_NAME]" at bounding box center [221, 319] width 73 height 12
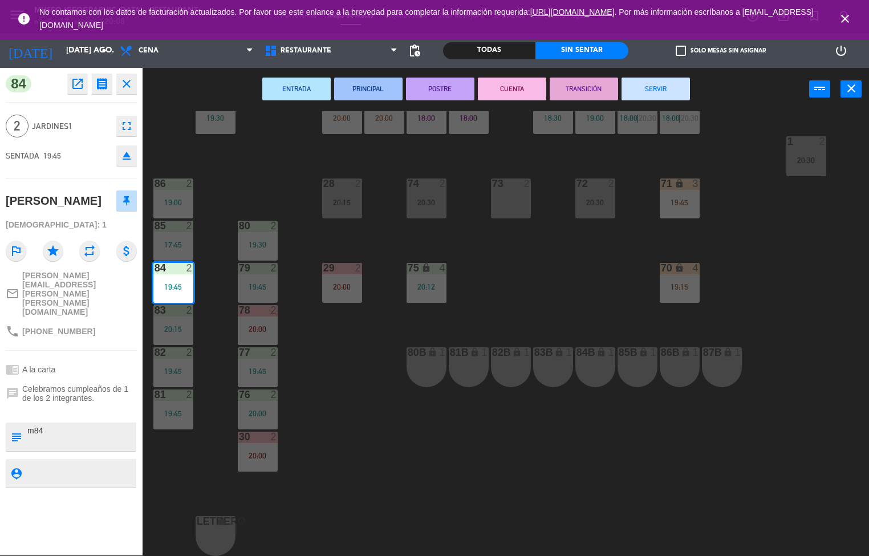
click at [125, 84] on icon "close" at bounding box center [127, 84] width 14 height 14
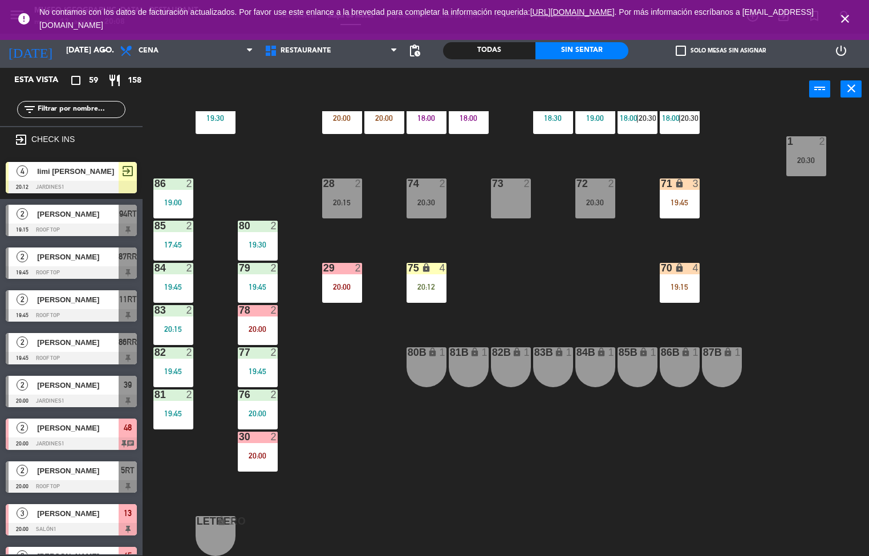
click at [77, 387] on span "[PERSON_NAME]" at bounding box center [78, 385] width 82 height 12
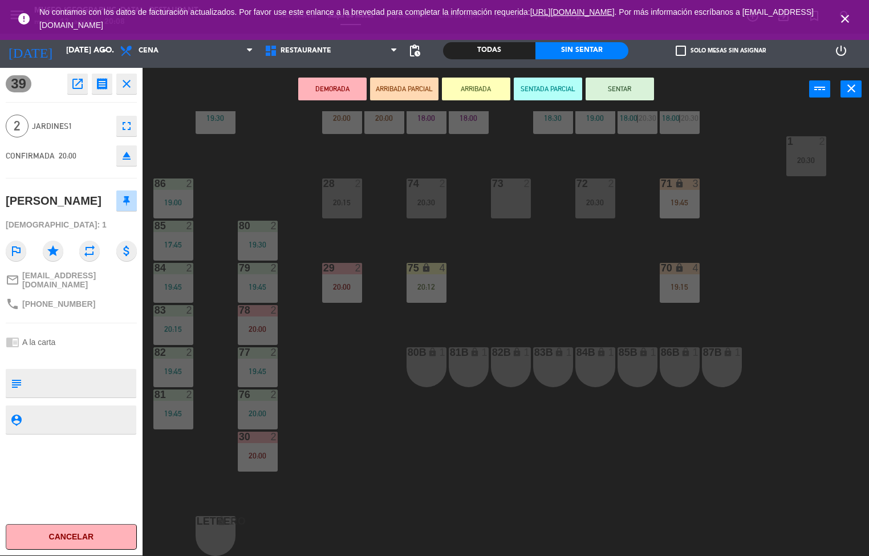
click at [636, 79] on button "SENTAR" at bounding box center [619, 89] width 68 height 23
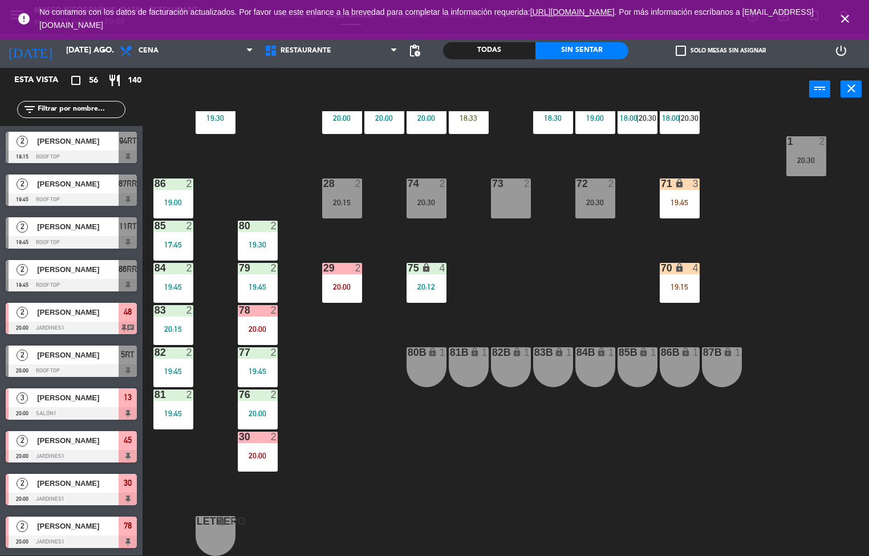
click at [155, 263] on div "84" at bounding box center [154, 268] width 1 height 10
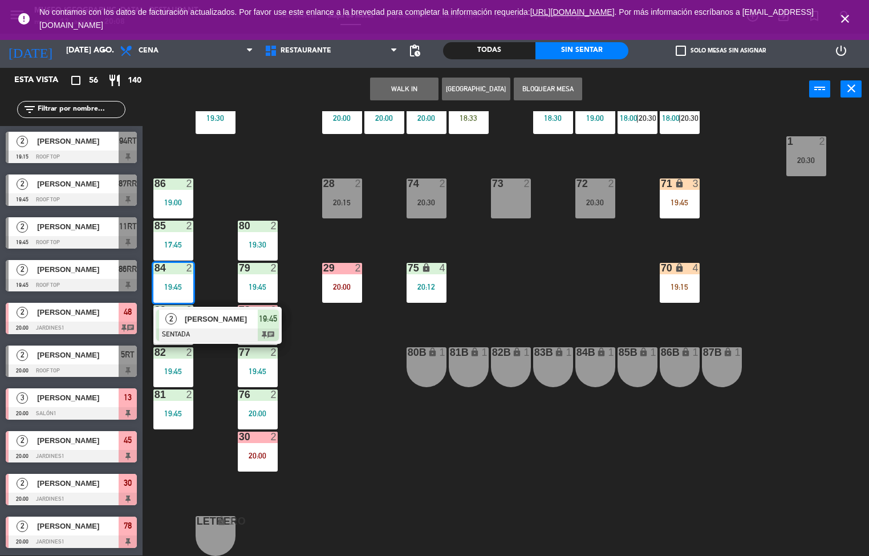
click at [197, 328] on div at bounding box center [217, 334] width 123 height 13
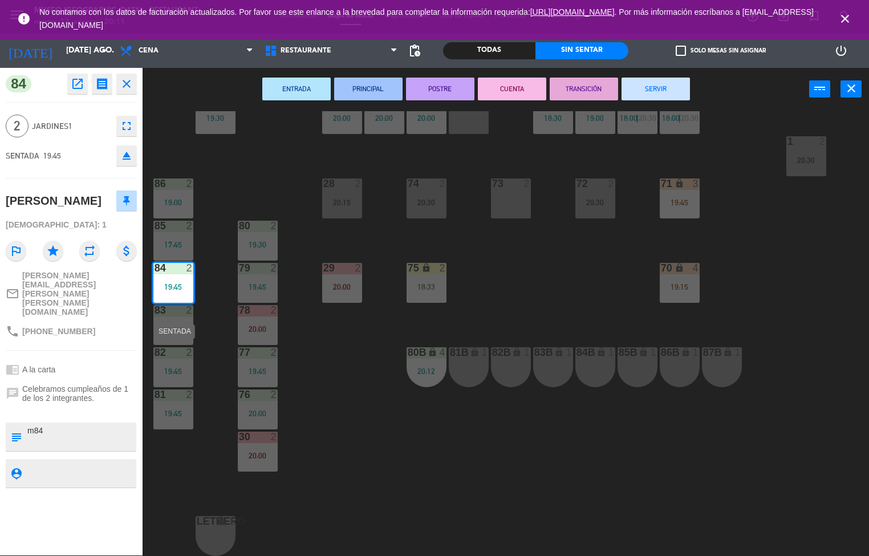
click at [351, 445] on div "44 5 19:45 49 2 19:30 54 5 20:30 64 warning 1 19:30 | 20:30 48 2 20:00 53 3 18:…" at bounding box center [510, 333] width 718 height 445
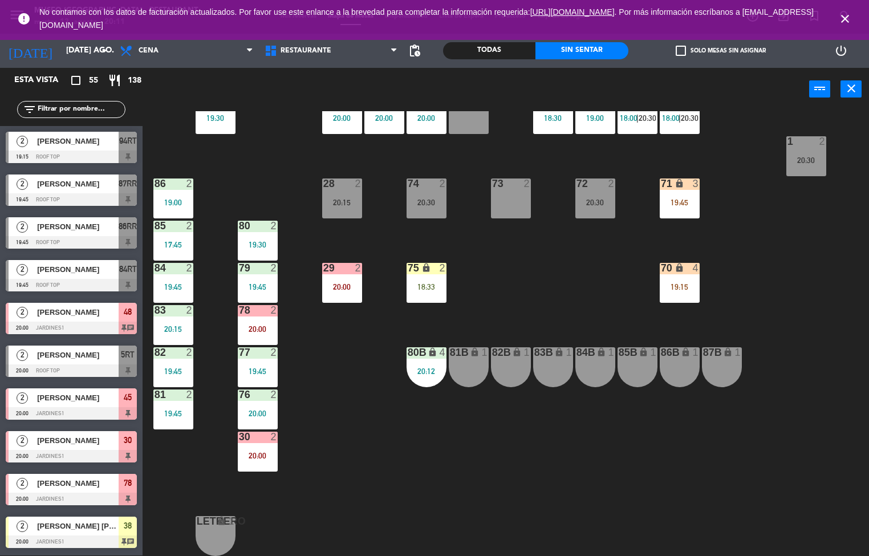
scroll to position [137, 0]
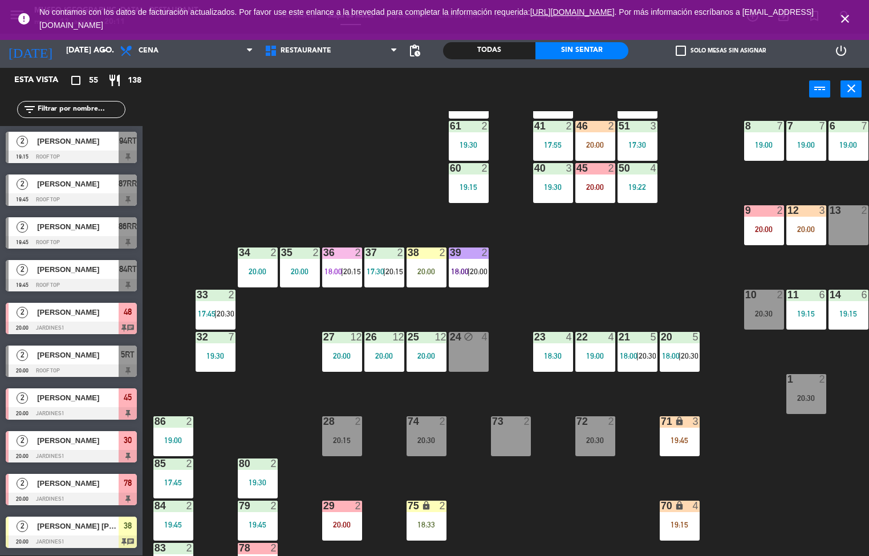
click at [327, 352] on div "20:00" at bounding box center [342, 356] width 40 height 8
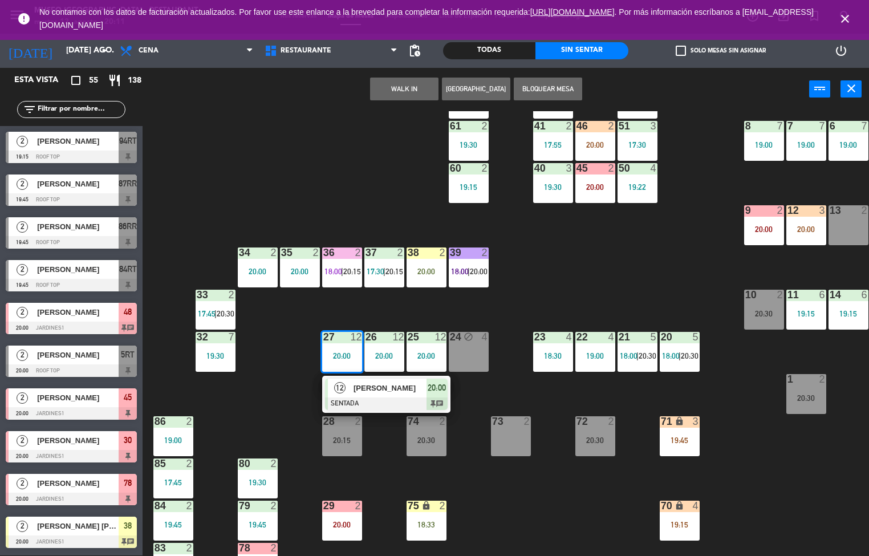
click at [372, 389] on span "[PERSON_NAME]" at bounding box center [389, 388] width 73 height 12
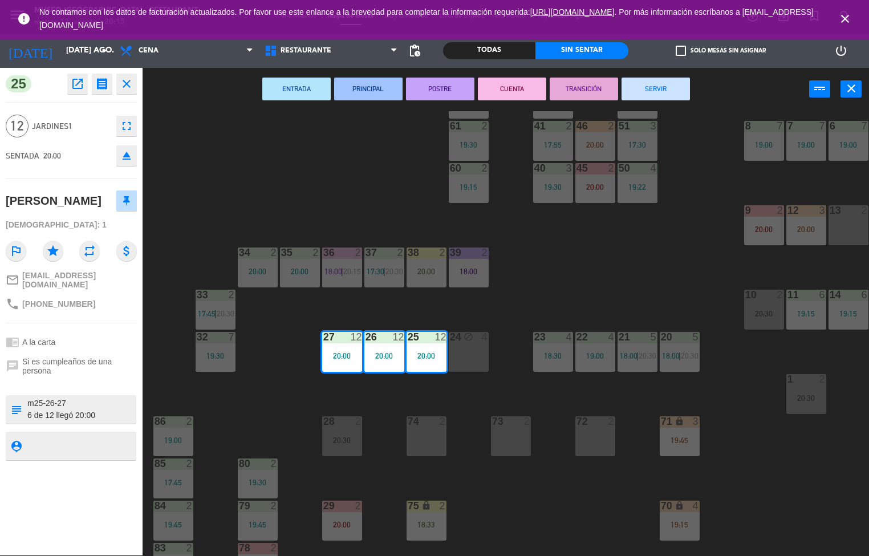
click at [588, 277] on div "44 5 19:45 49 2 19:30 54 4 20:12 64 warning 1 19:30 | 20:30 48 2 20:00 53 3 18:…" at bounding box center [510, 333] width 718 height 445
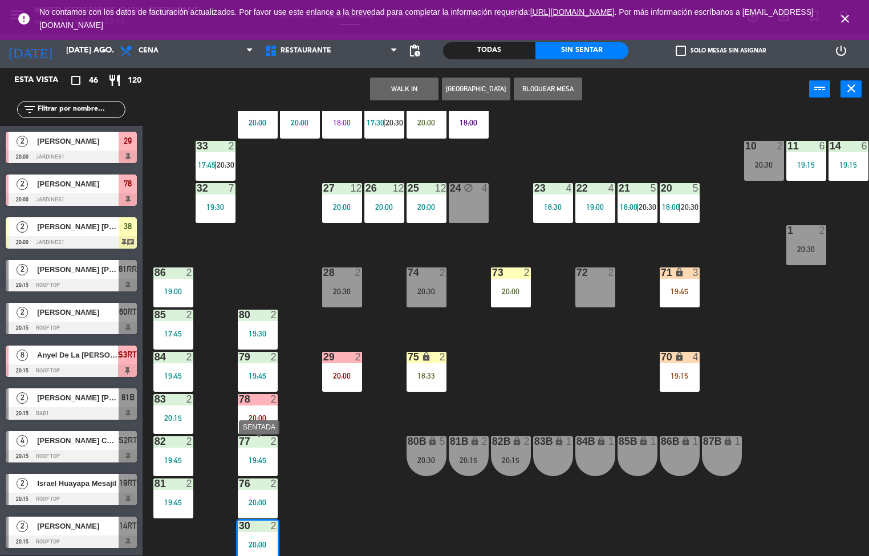
scroll to position [368, 0]
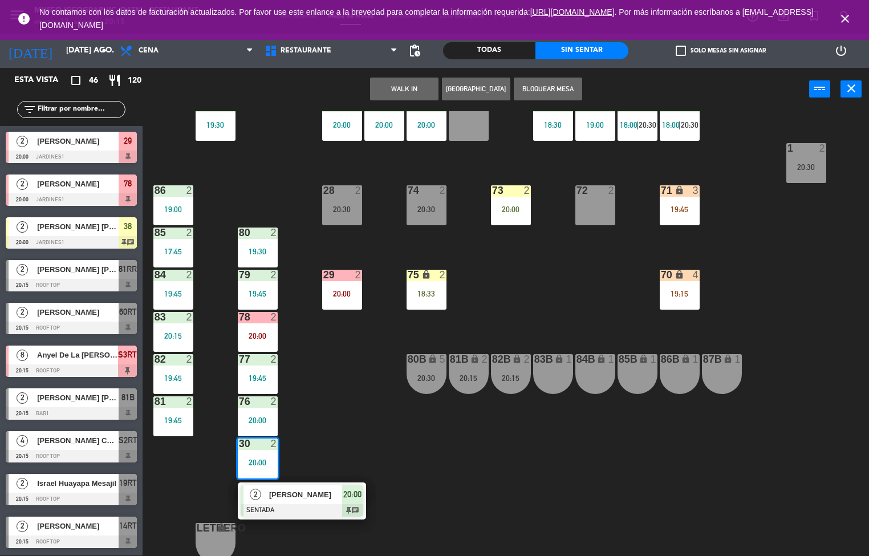
click at [280, 492] on span "[PERSON_NAME]" at bounding box center [305, 494] width 73 height 12
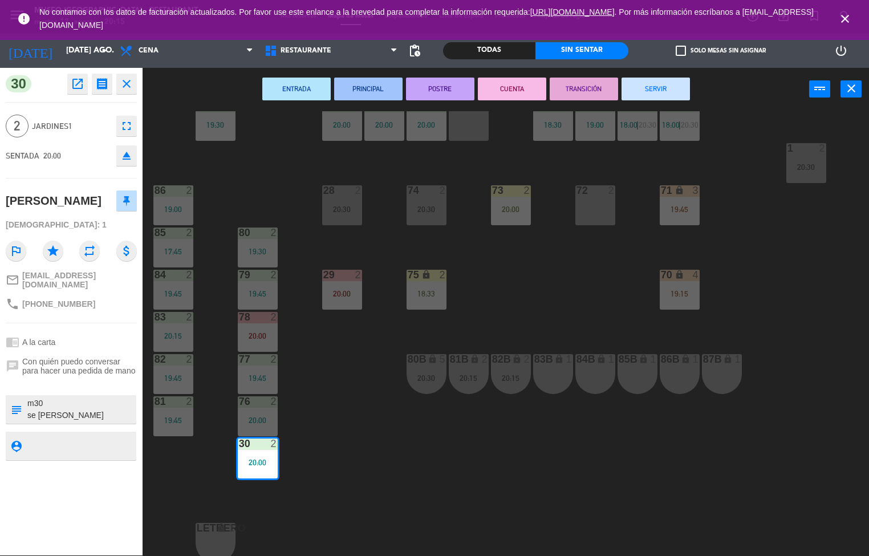
click at [257, 462] on div "20:00" at bounding box center [258, 462] width 40 height 8
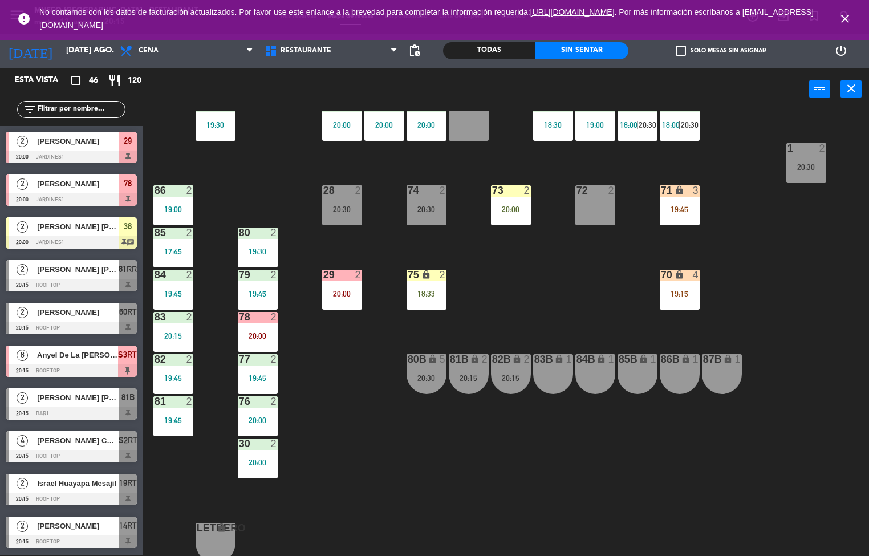
click at [255, 474] on div "30 2 20:00" at bounding box center [258, 458] width 40 height 40
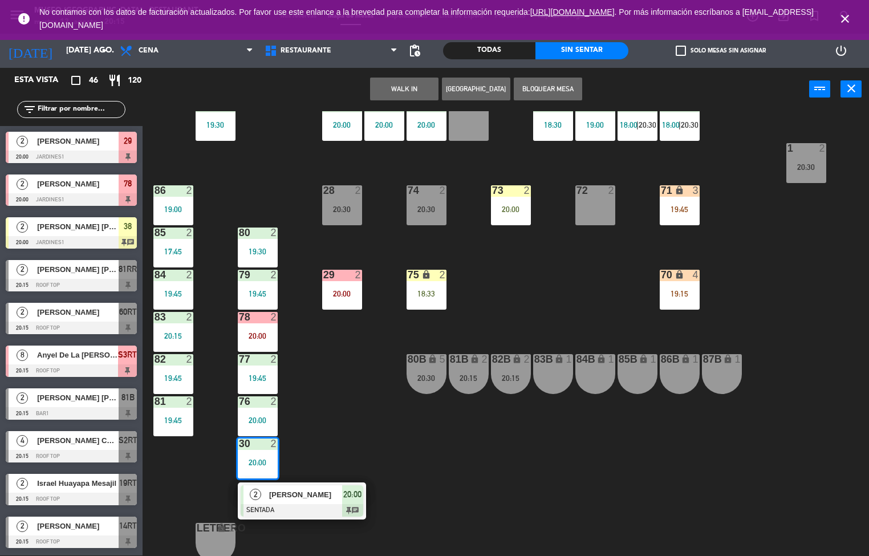
click at [292, 493] on span "[PERSON_NAME]" at bounding box center [305, 494] width 73 height 12
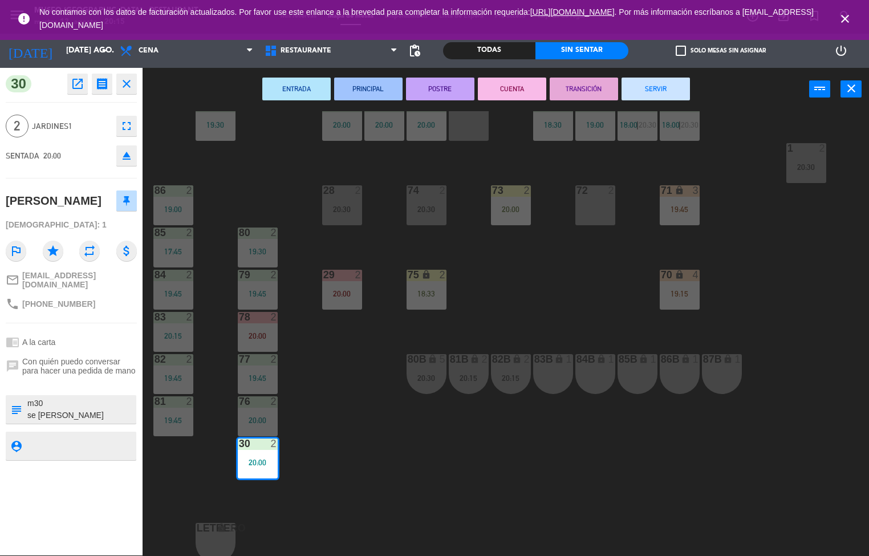
click at [271, 462] on div "20:00" at bounding box center [258, 462] width 40 height 8
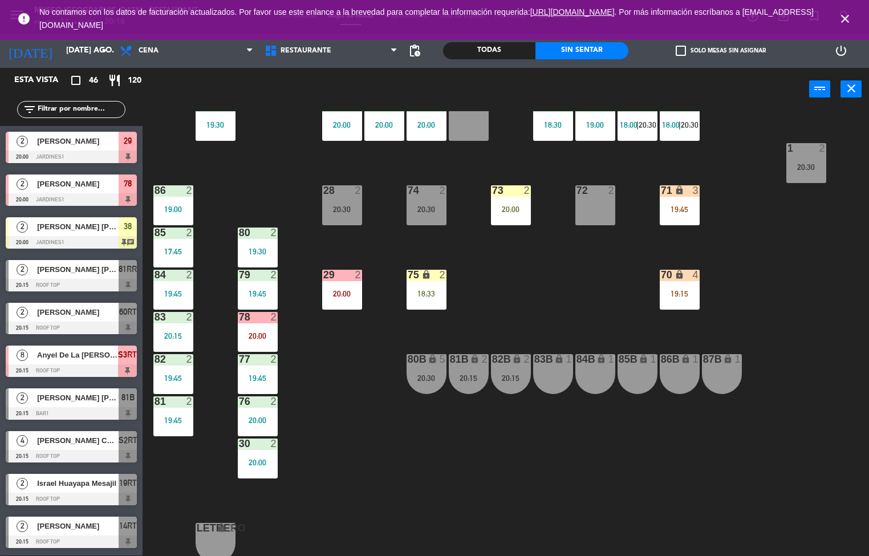
click at [841, 16] on icon "close" at bounding box center [845, 19] width 14 height 14
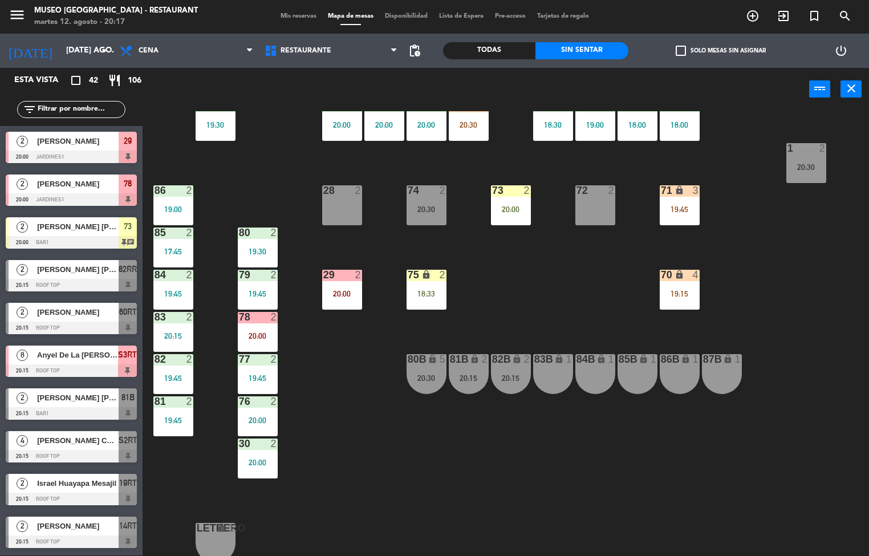
scroll to position [120, 0]
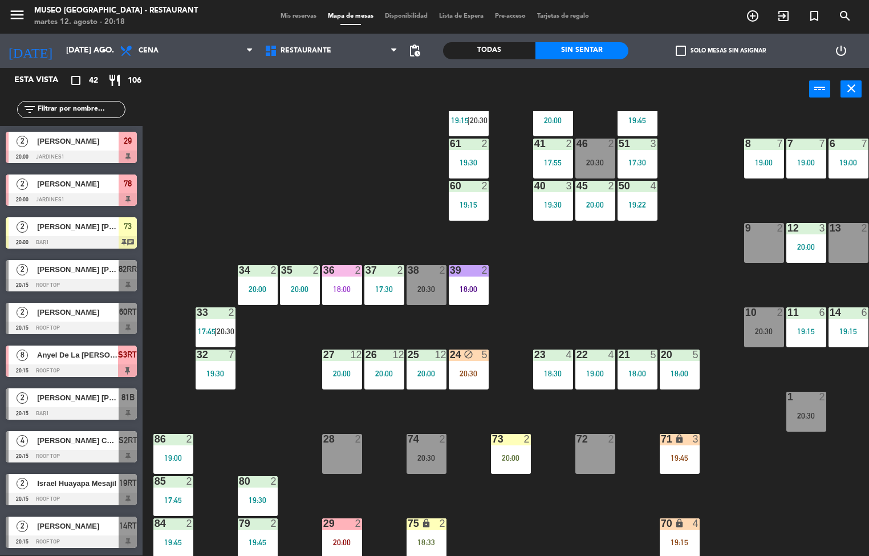
click at [341, 373] on div "20:00" at bounding box center [342, 373] width 40 height 8
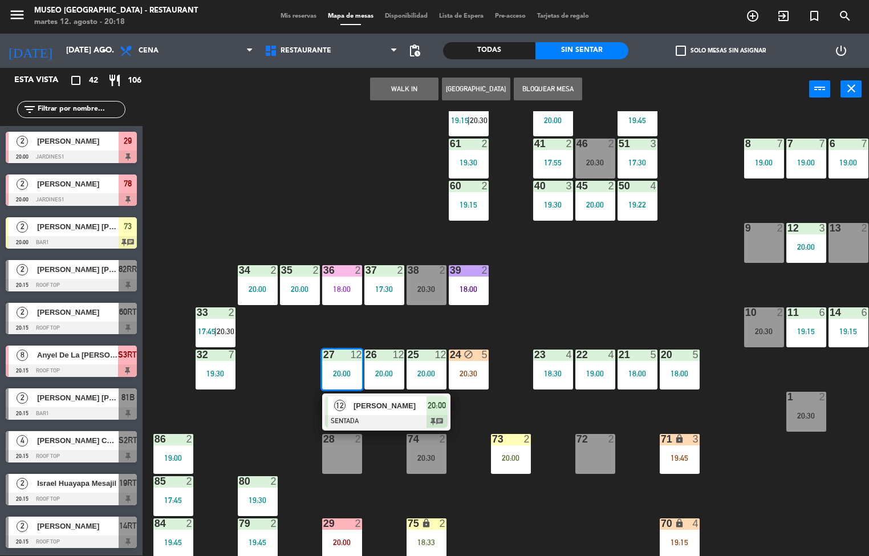
click at [399, 404] on span "[PERSON_NAME]" at bounding box center [389, 406] width 73 height 12
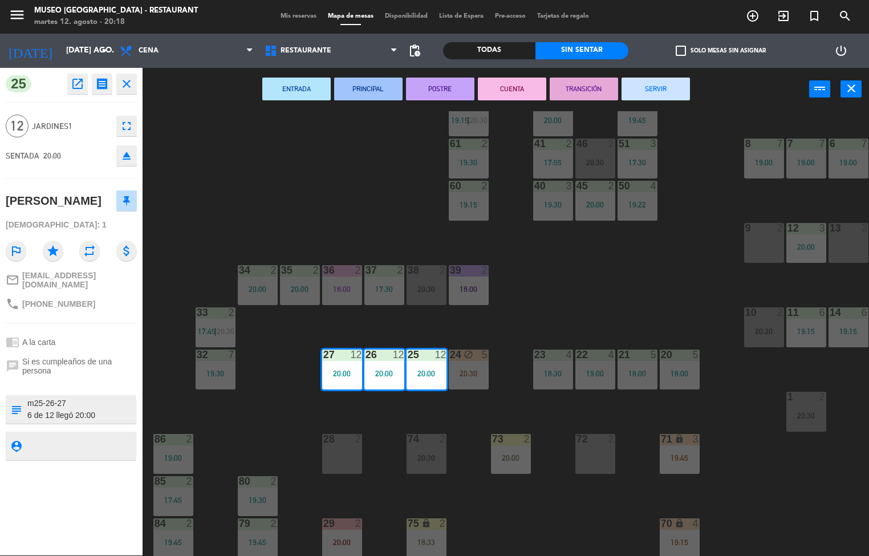
click at [569, 284] on div "44 5 19:45 49 2 19:30 54 4 20:12 64 warning 1 19:30 | 20:30 48 2 20:00 53 3 18:…" at bounding box center [510, 333] width 718 height 445
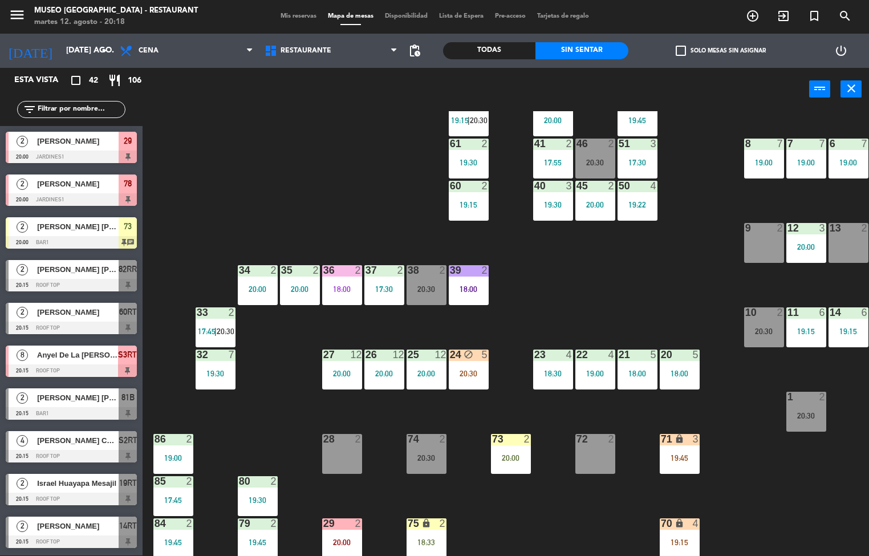
click at [464, 372] on div "20:30" at bounding box center [469, 373] width 40 height 8
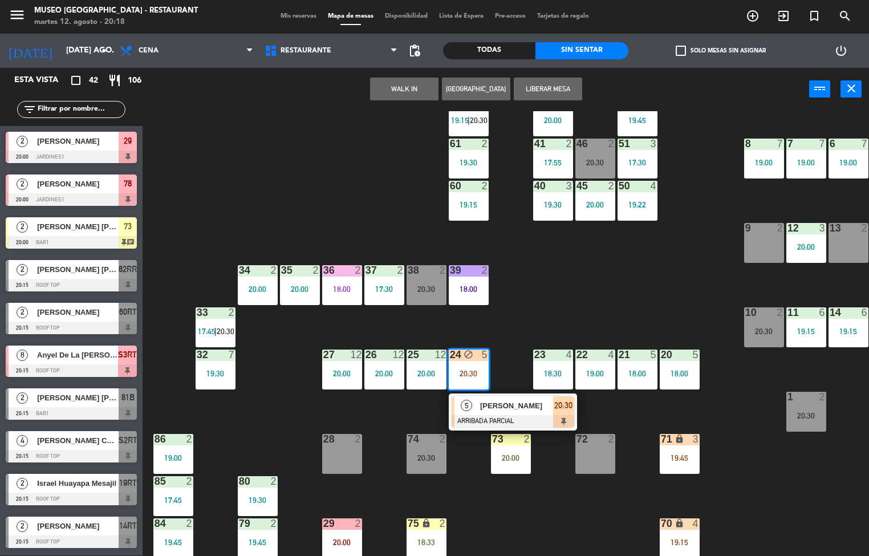
click at [470, 416] on div at bounding box center [512, 421] width 123 height 13
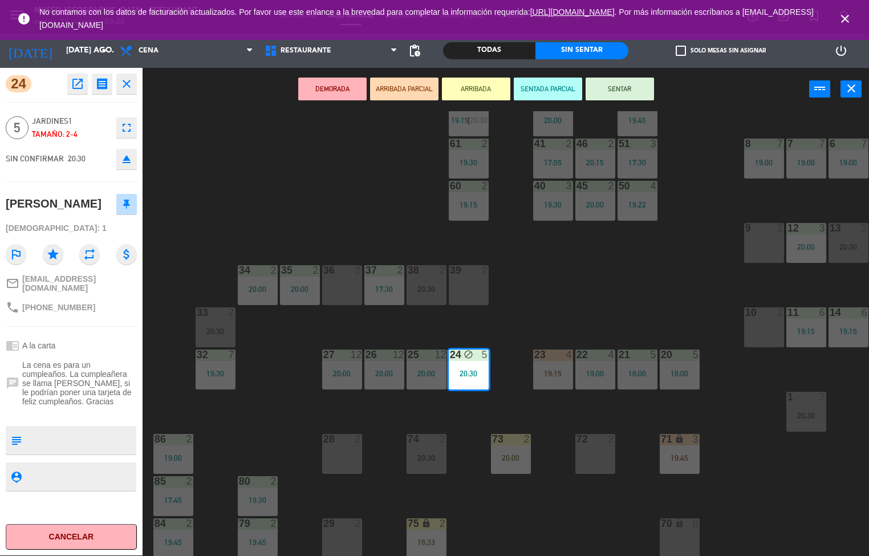
click at [254, 382] on div "44 5 19:45 49 2 19:30 54 4 20:12 64 1 19:30 48 2 20:00 53 3 18:30 63 2 20:00 43…" at bounding box center [510, 333] width 718 height 445
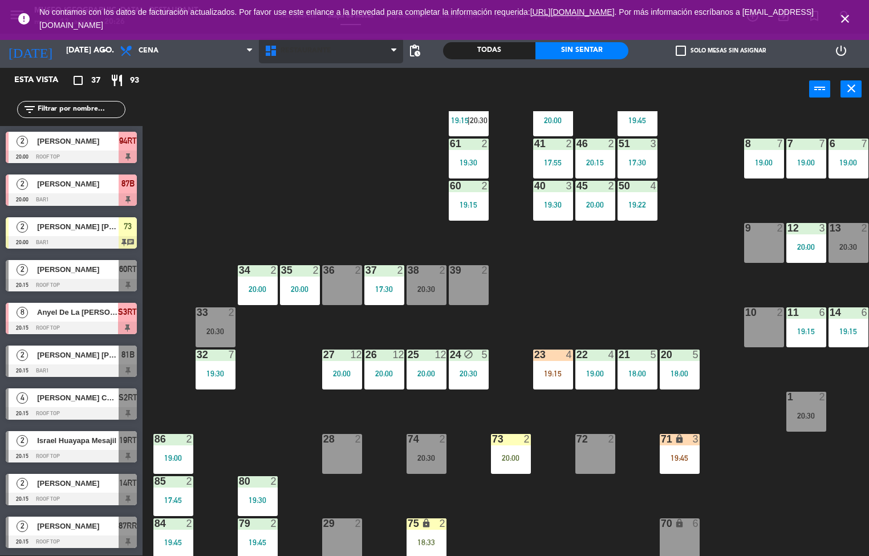
click at [396, 57] on span "Restaurante" at bounding box center [331, 50] width 145 height 25
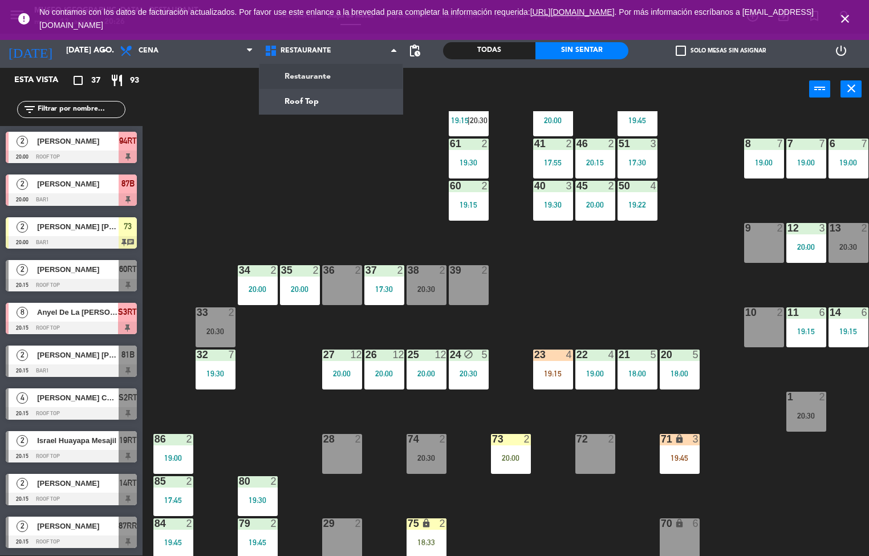
click at [414, 50] on span "pending_actions" at bounding box center [415, 51] width 14 height 14
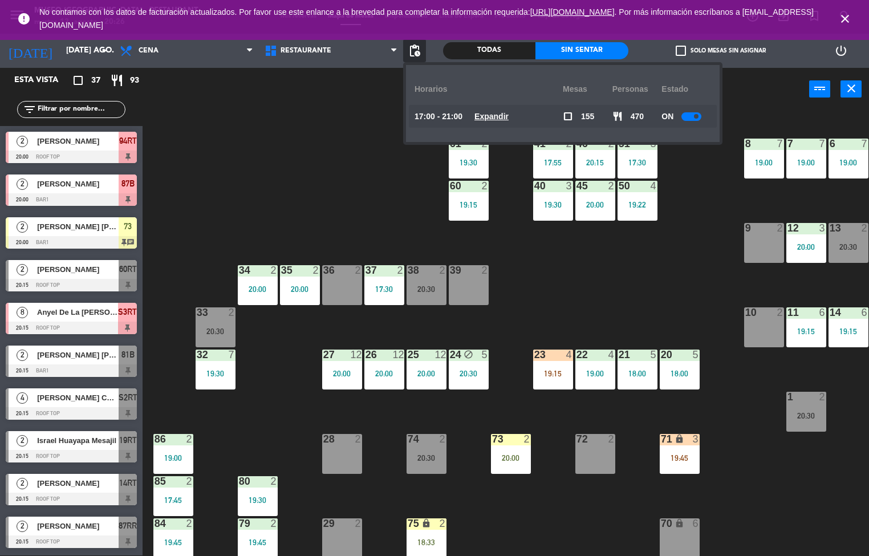
click at [498, 115] on u "Expandir" at bounding box center [491, 116] width 34 height 9
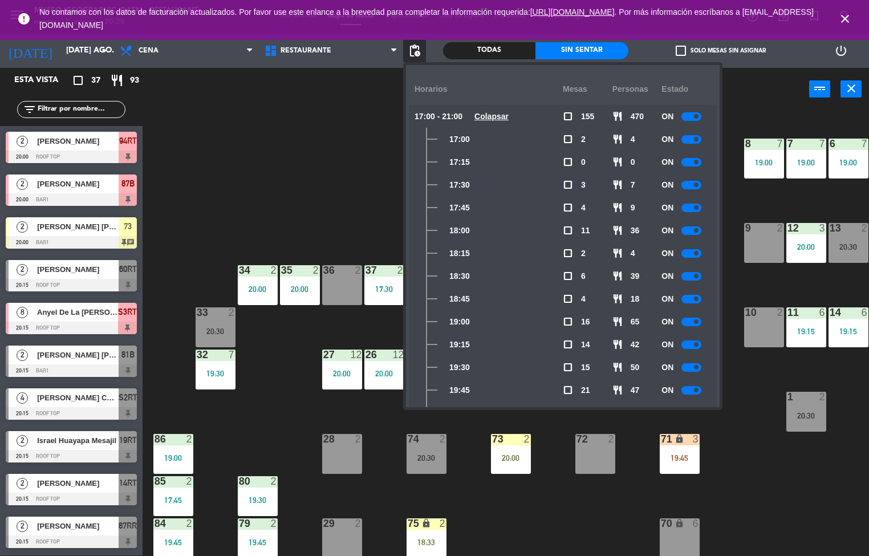
scroll to position [122, 0]
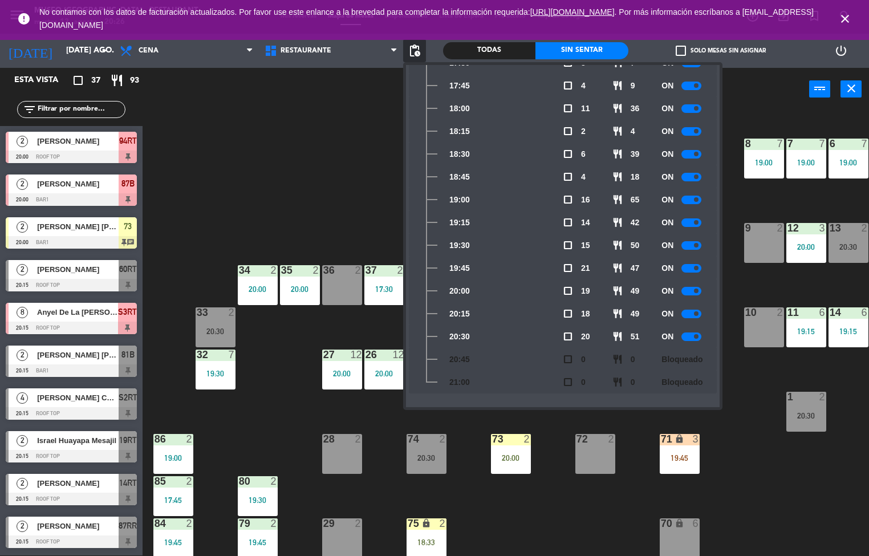
click at [320, 434] on div "28" at bounding box center [322, 439] width 19 height 10
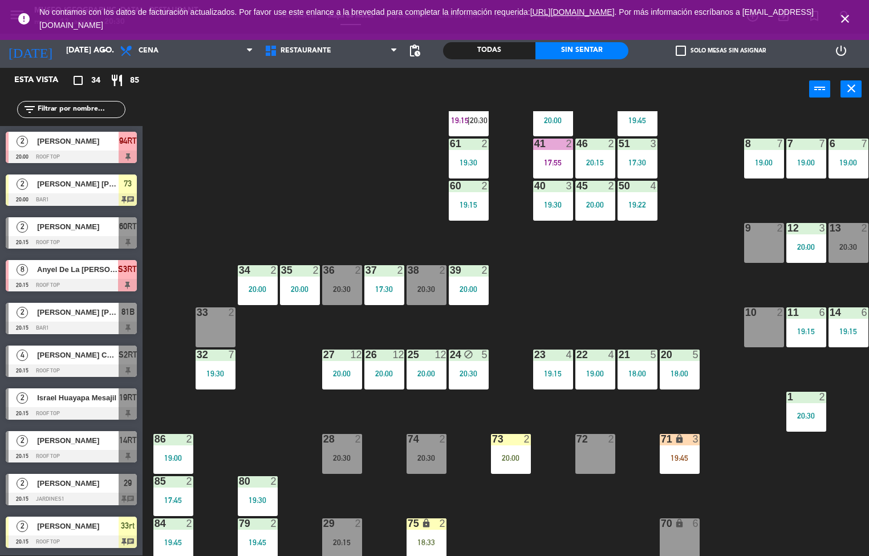
click at [542, 495] on div "44 5 19:45 49 2 19:30 54 4 20:12 64 1 19:30 48 2 20:00 53 3 18:30 63 2 20:00 43…" at bounding box center [510, 333] width 718 height 445
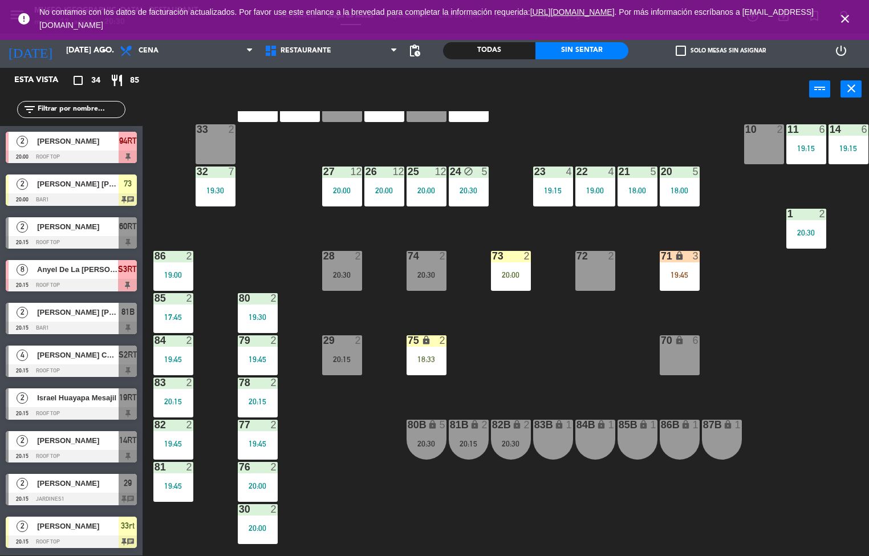
scroll to position [315, 0]
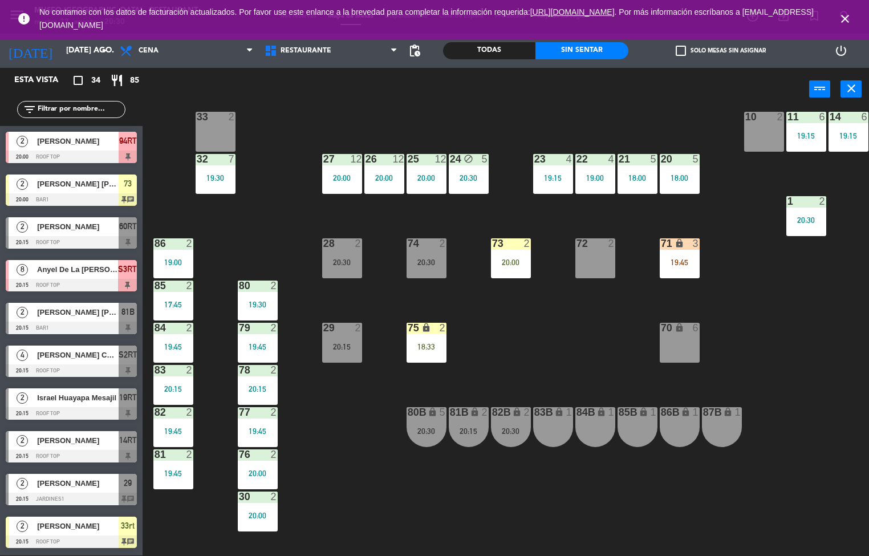
click at [267, 368] on div "2" at bounding box center [276, 370] width 19 height 10
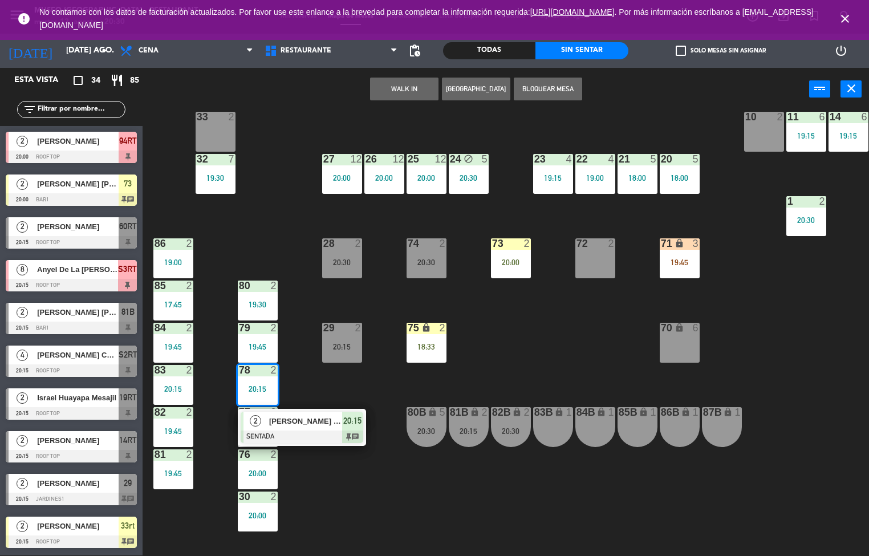
click at [318, 419] on span "[PERSON_NAME] [PERSON_NAME]" at bounding box center [305, 421] width 73 height 12
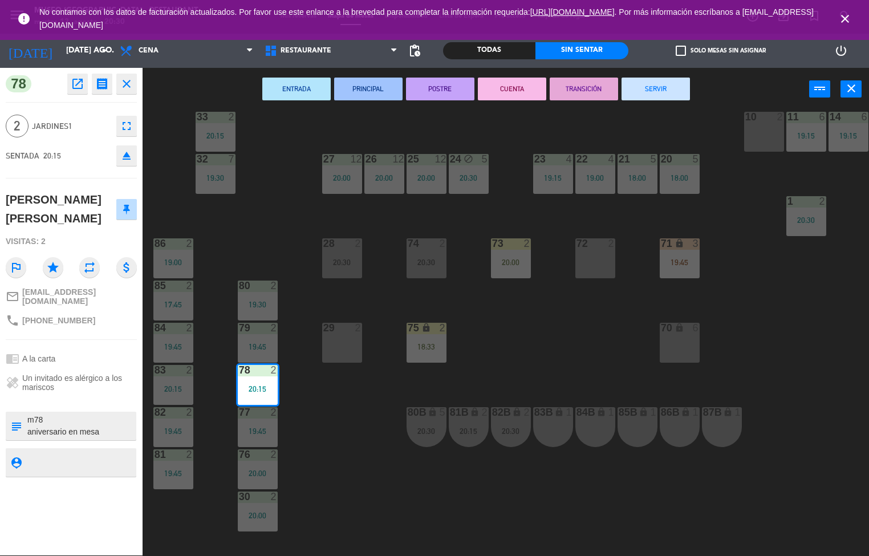
click at [342, 491] on div "44 5 19:45 49 2 19:30 54 4 20:12 64 1 19:30 48 2 20:00 53 3 18:30 63 2 20:00 43…" at bounding box center [510, 333] width 718 height 445
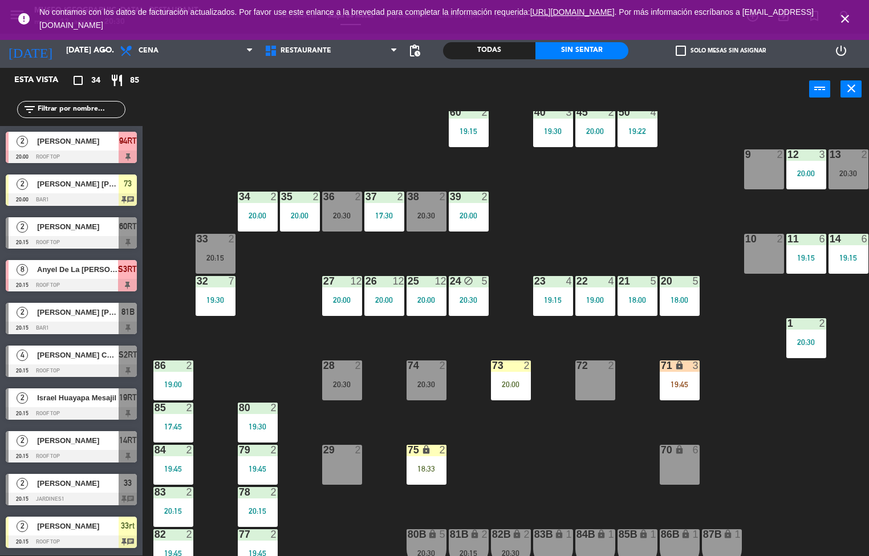
scroll to position [180, 0]
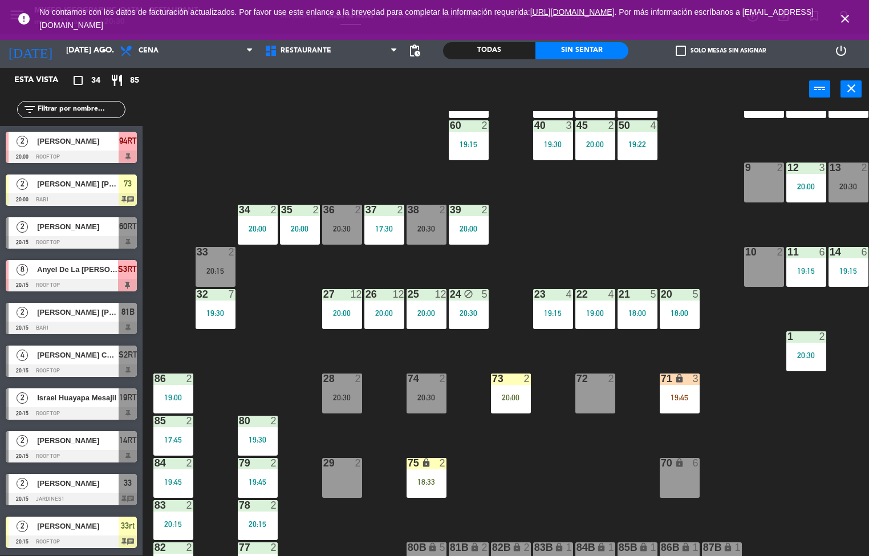
click at [223, 262] on div "33 2 20:15" at bounding box center [215, 267] width 40 height 40
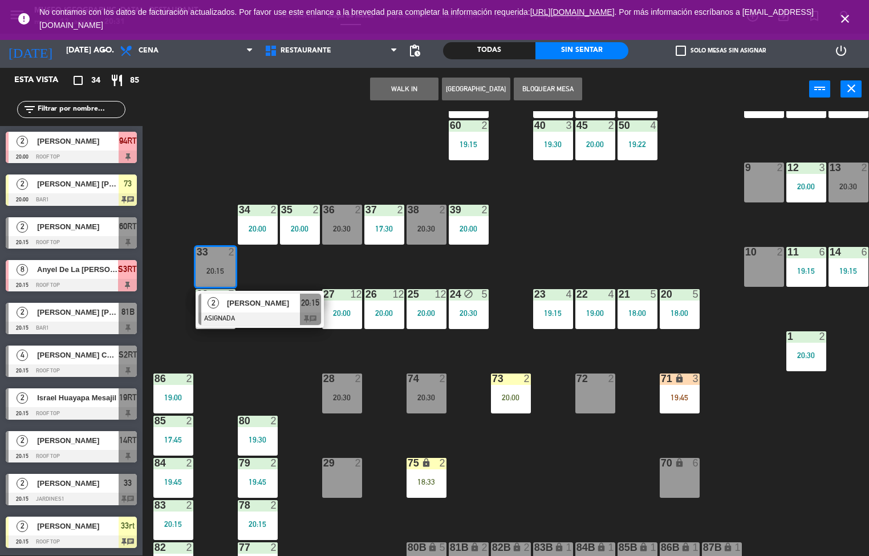
click at [250, 299] on span "[PERSON_NAME]" at bounding box center [263, 303] width 73 height 12
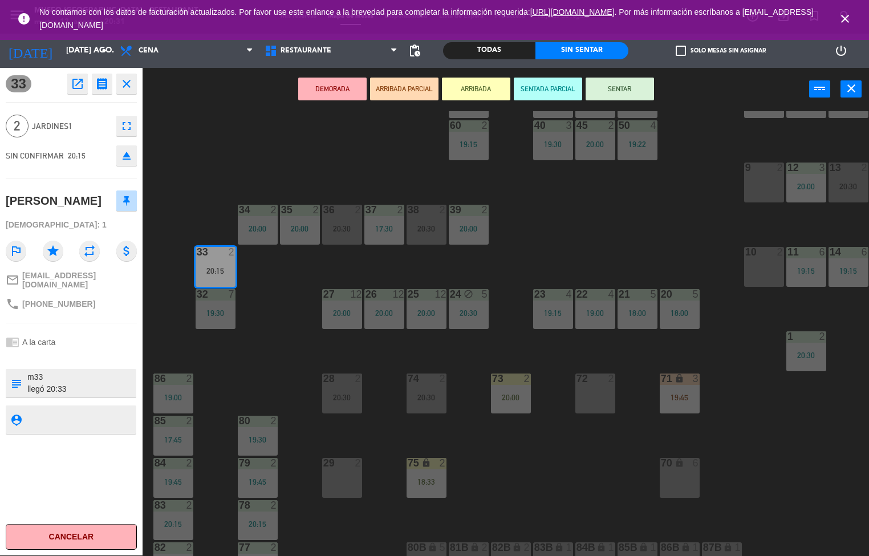
click at [224, 359] on div "44 5 19:45 49 2 19:30 54 4 20:12 64 1 19:30 48 2 20:00 53 3 18:30 63 2 20:00 43…" at bounding box center [510, 333] width 718 height 445
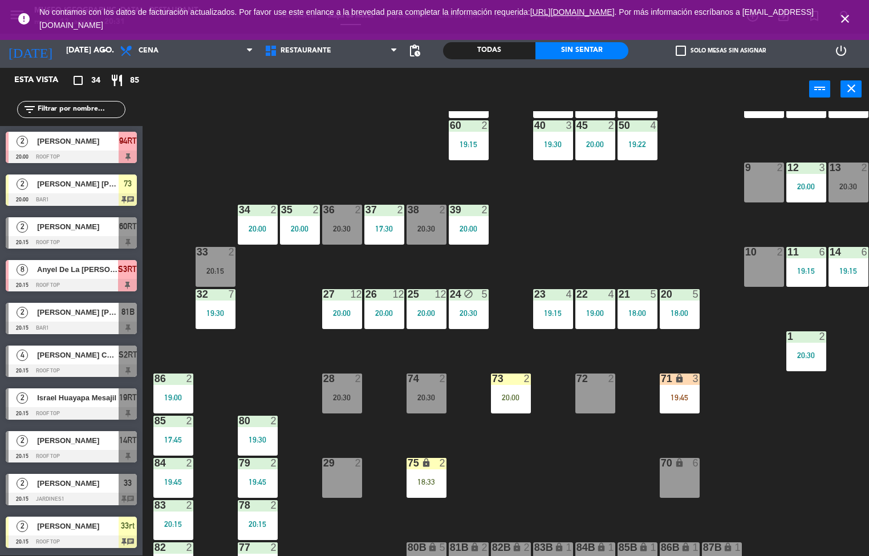
click at [222, 270] on div "20:15" at bounding box center [215, 271] width 40 height 8
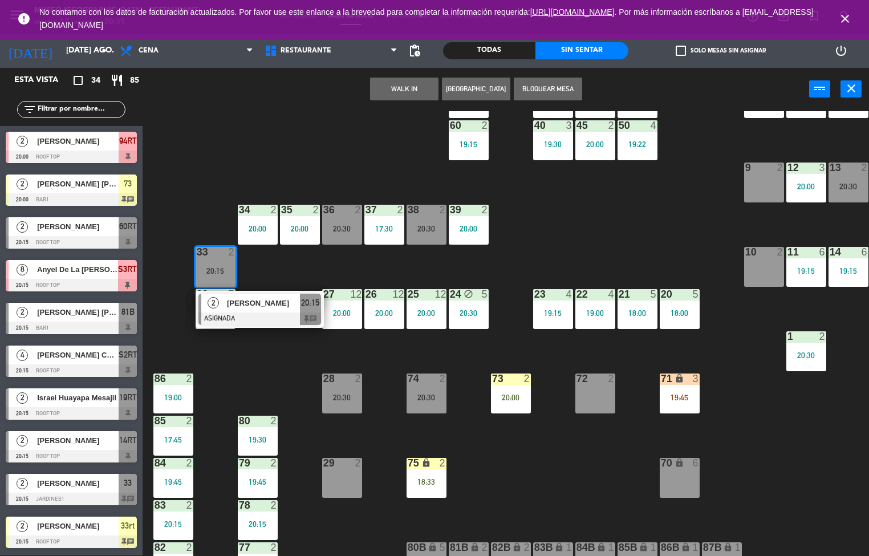
click at [270, 321] on div at bounding box center [259, 318] width 123 height 13
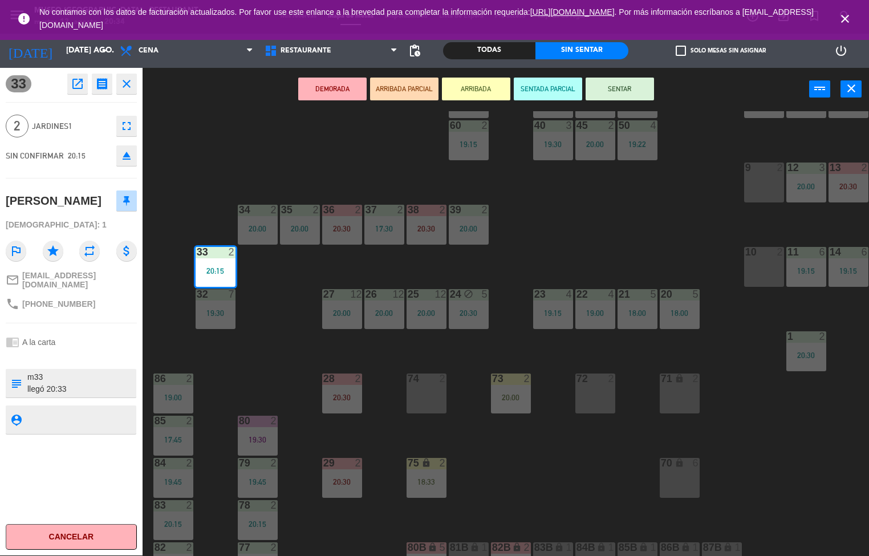
click at [351, 522] on div "44 5 19:45 49 2 19:30 54 4 20:12 64 1 19:30 48 2 20:00 53 3 18:30 63 2 20:00 43…" at bounding box center [510, 333] width 718 height 445
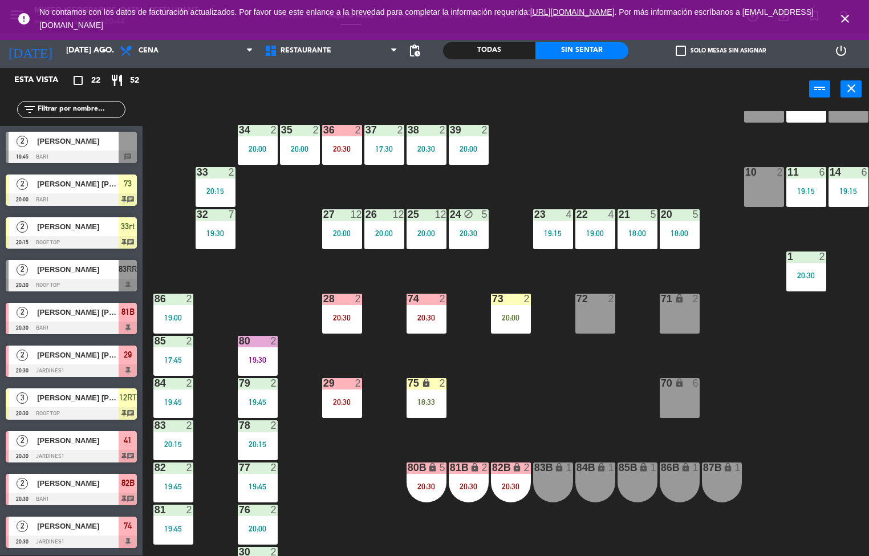
scroll to position [262, 0]
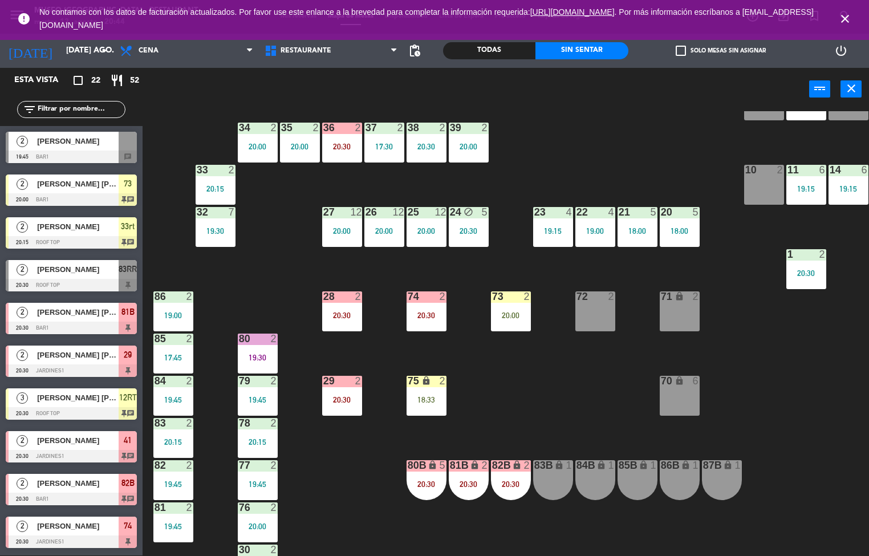
click at [253, 353] on div "19:30" at bounding box center [258, 357] width 40 height 8
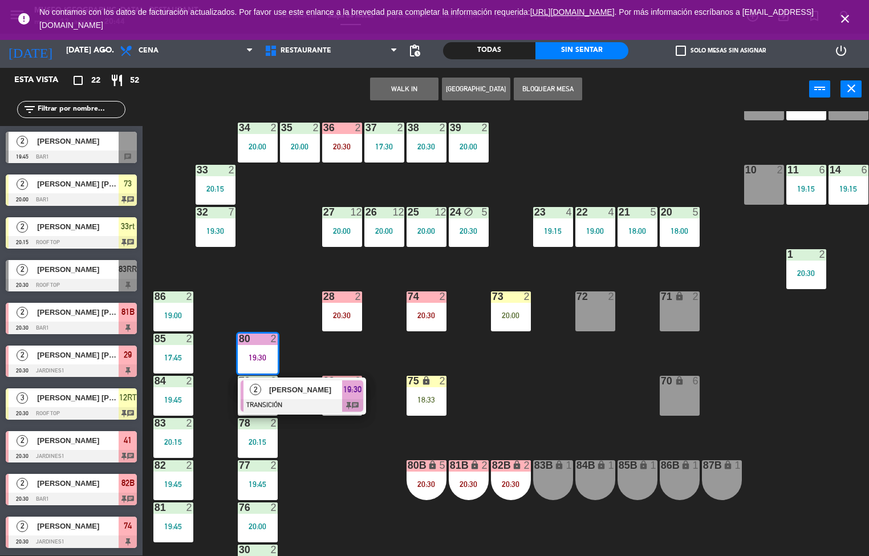
click at [295, 390] on span "[PERSON_NAME]" at bounding box center [305, 390] width 73 height 12
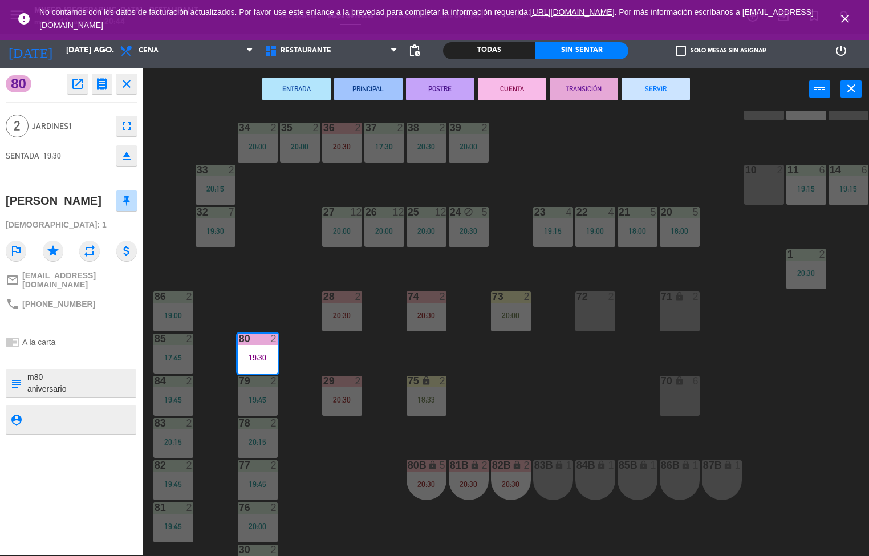
click at [642, 86] on button "SERVIR" at bounding box center [655, 89] width 68 height 23
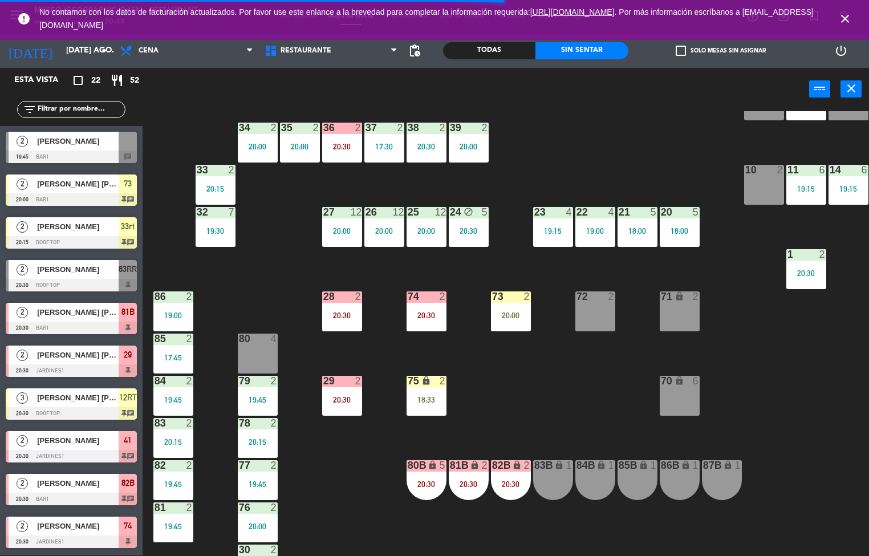
click at [177, 311] on div "19:00" at bounding box center [173, 315] width 40 height 8
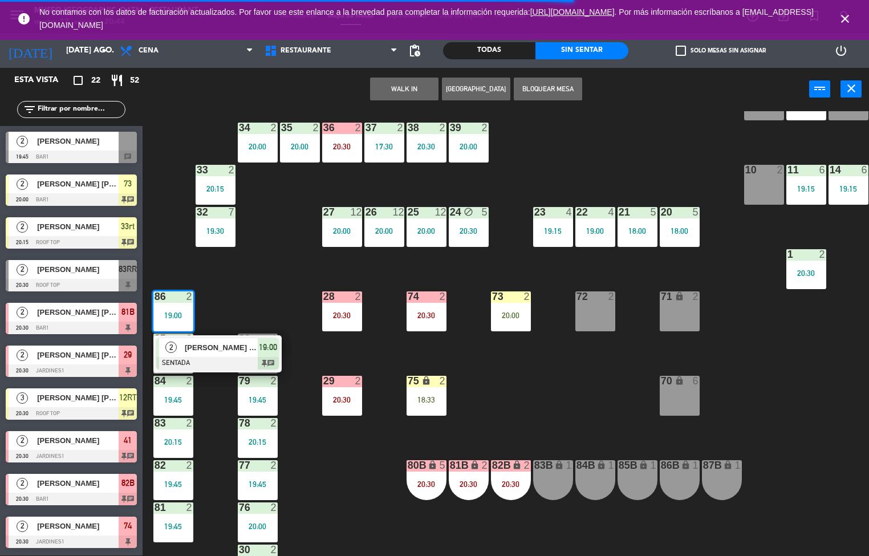
click at [252, 345] on span "[PERSON_NAME] [PERSON_NAME] de [PERSON_NAME]" at bounding box center [221, 347] width 73 height 12
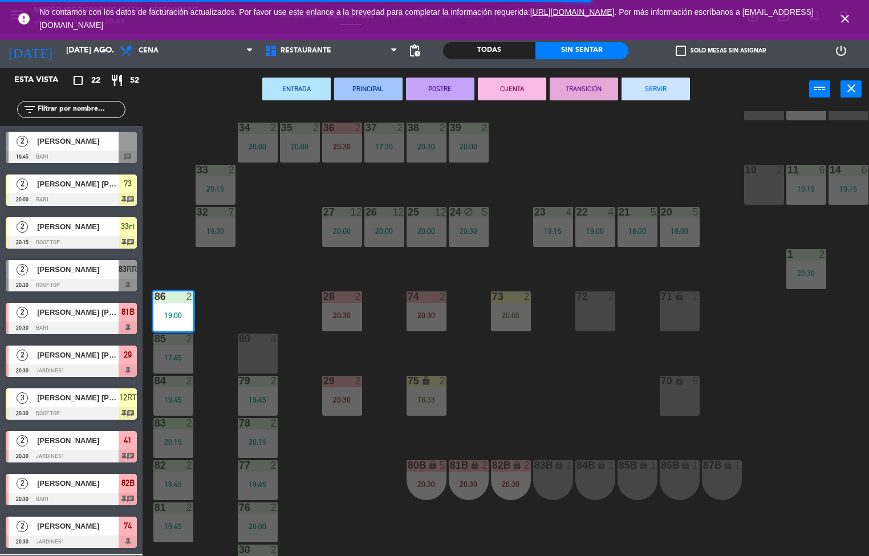
click at [645, 87] on button "SERVIR" at bounding box center [655, 89] width 68 height 23
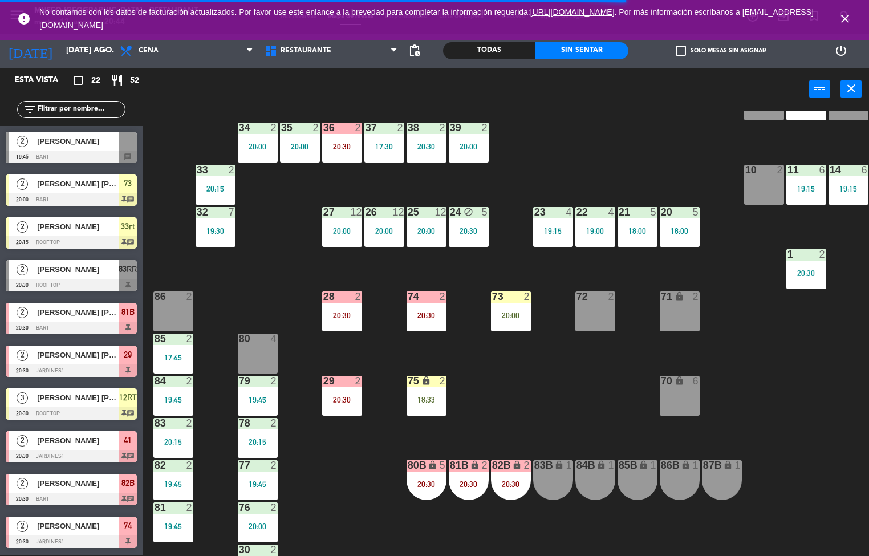
click at [177, 355] on div "17:45" at bounding box center [173, 357] width 40 height 8
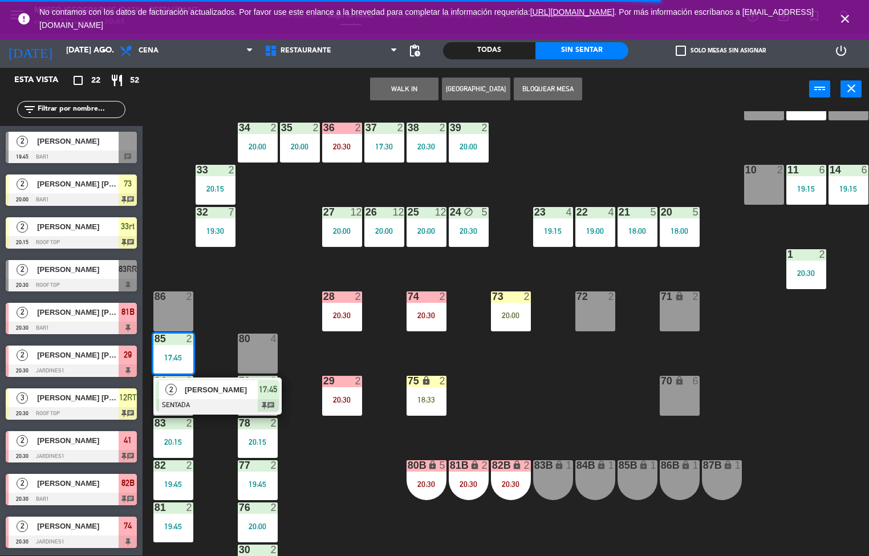
click at [245, 380] on div "[PERSON_NAME]" at bounding box center [221, 389] width 74 height 19
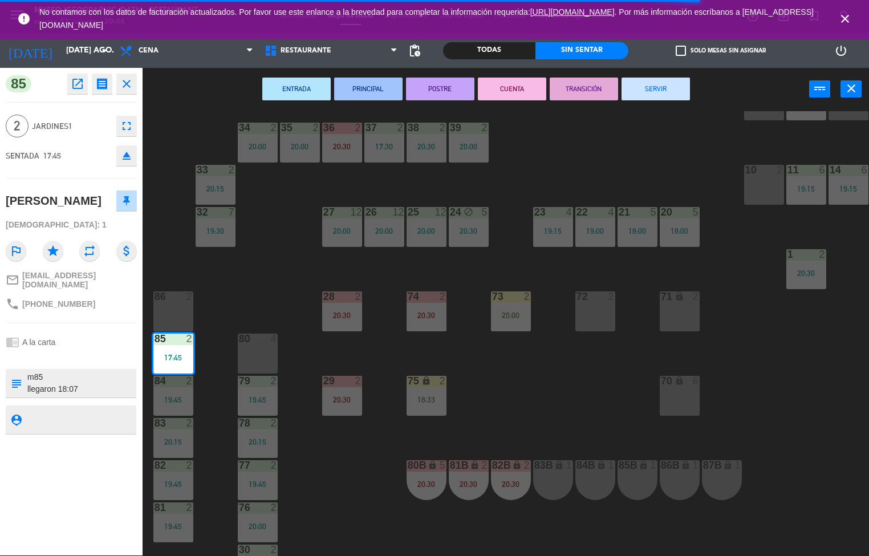
click at [641, 82] on button "SERVIR" at bounding box center [655, 89] width 68 height 23
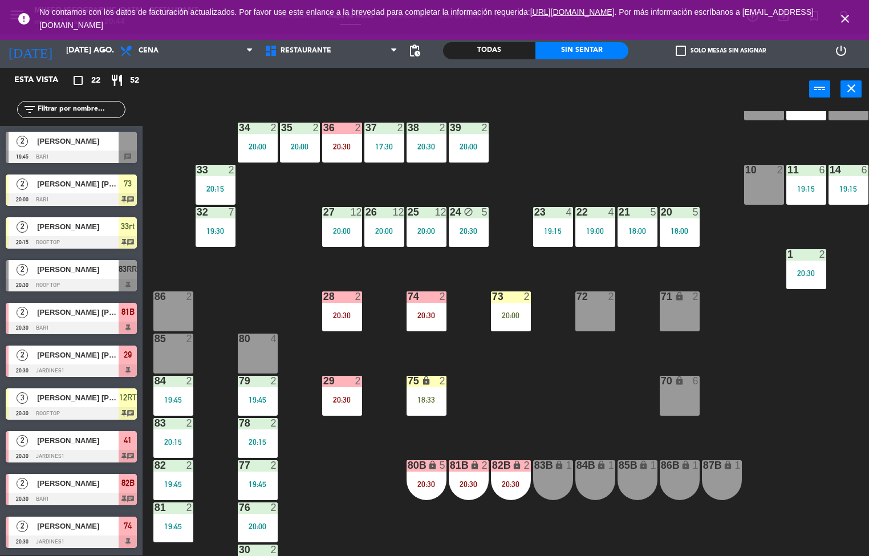
scroll to position [380, 0]
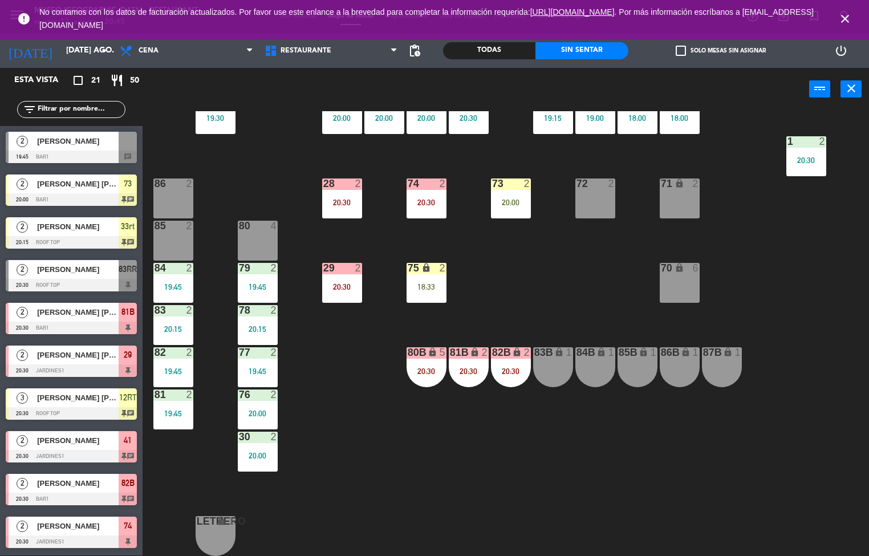
click at [478, 271] on div "44 5 19:45 49 2 19:30 54 4 20:12 64 1 19:30 48 2 20:00 53 3 18:30 63 2 20:00 43…" at bounding box center [510, 333] width 718 height 445
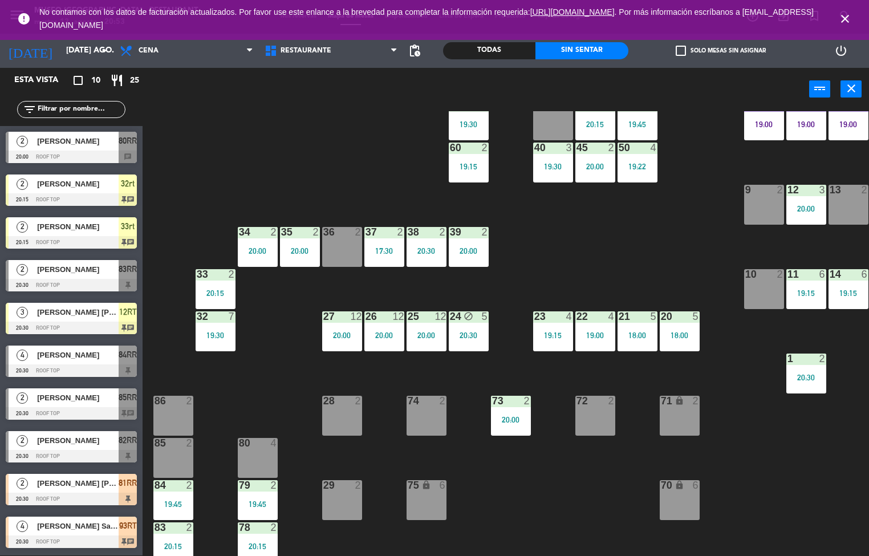
scroll to position [159, 0]
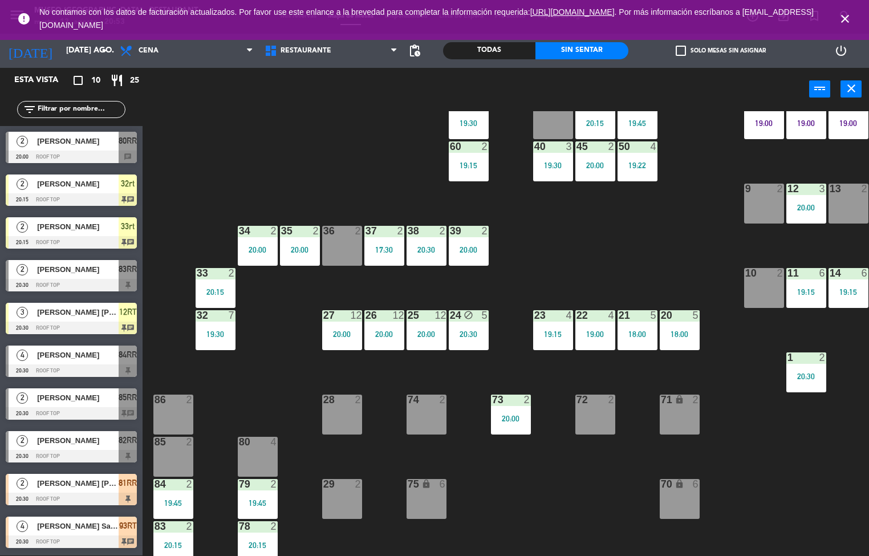
click at [267, 231] on div "2" at bounding box center [276, 231] width 19 height 10
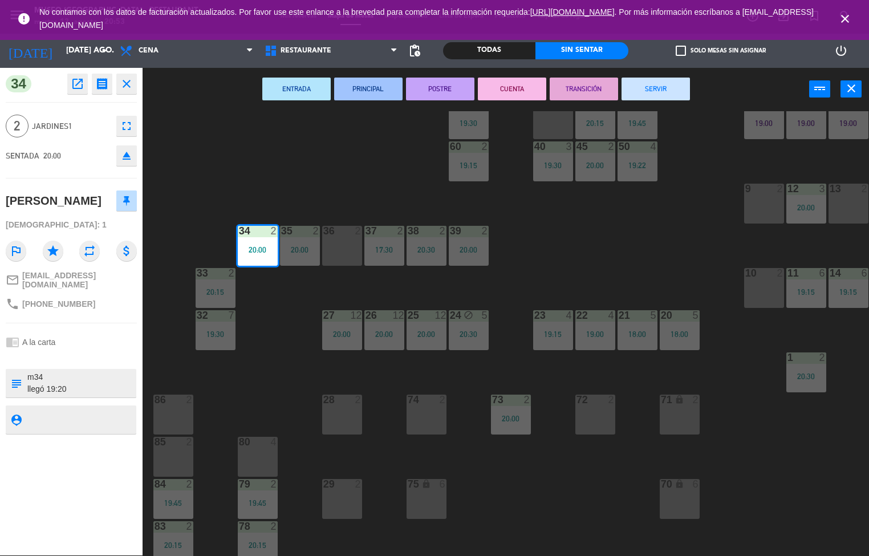
click at [515, 86] on button "CUENTA" at bounding box center [512, 89] width 68 height 23
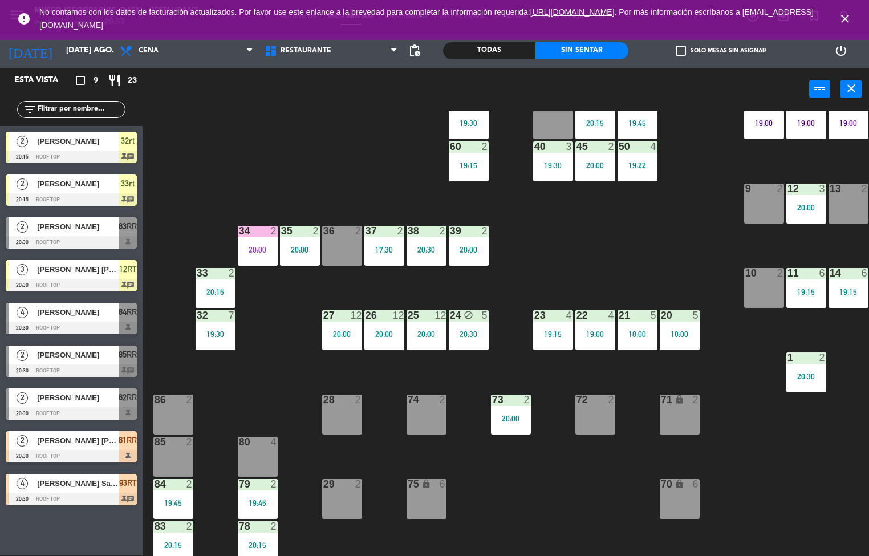
click at [324, 496] on div "29 2" at bounding box center [342, 499] width 40 height 40
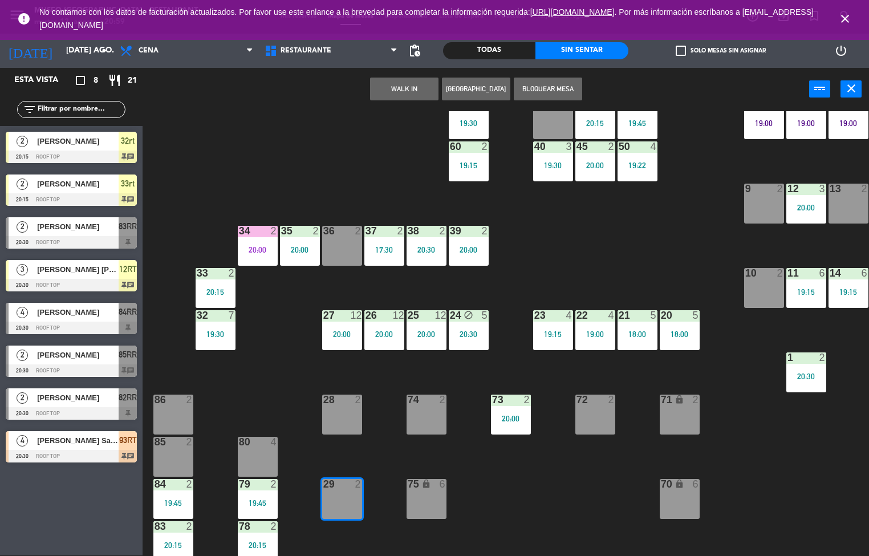
click at [274, 394] on div "44 5 19:45 49 2 19:30 54 4 20:12 64 1 19:30 48 2 20:00 53 3 18:30 63 2 20:00 43…" at bounding box center [510, 333] width 718 height 445
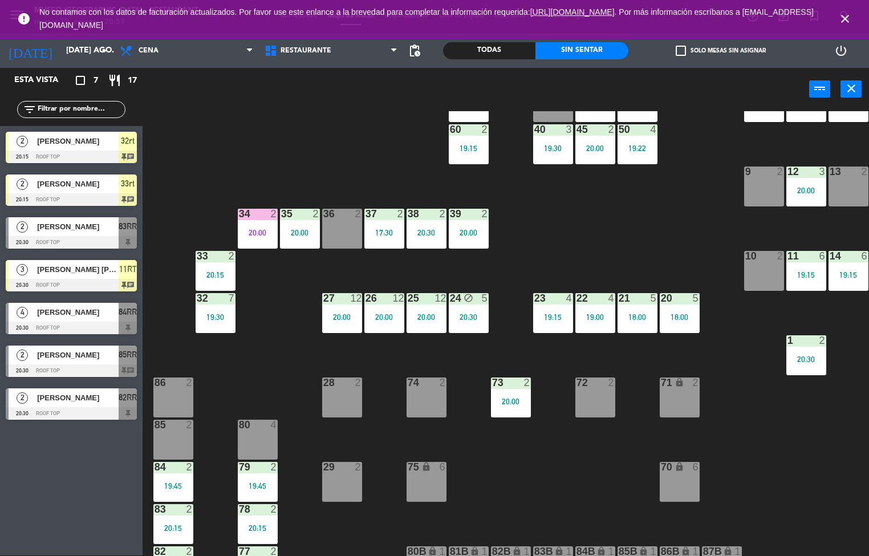
scroll to position [156, 0]
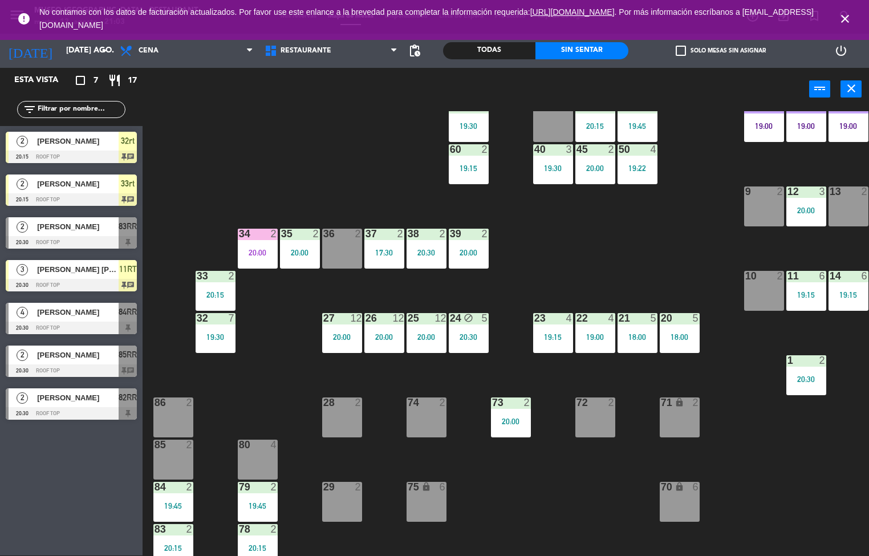
click at [275, 246] on div "34 2 20:00" at bounding box center [258, 249] width 40 height 40
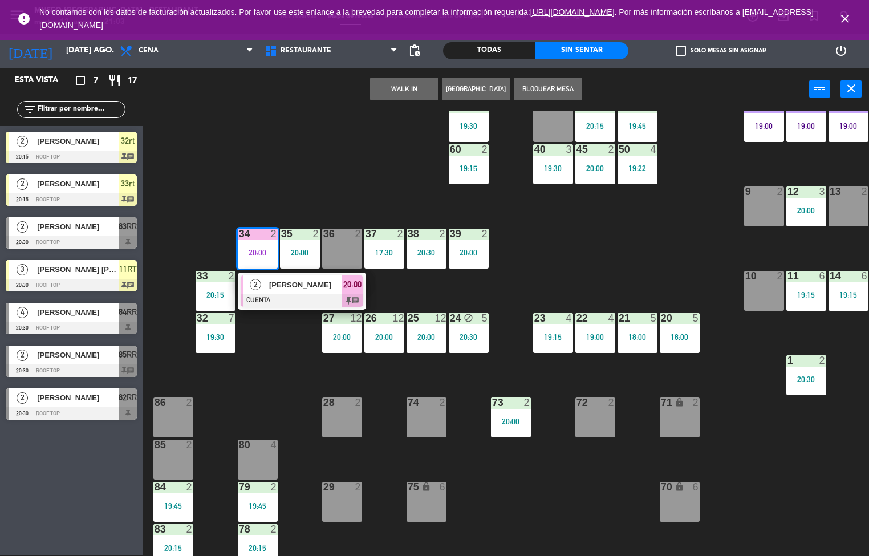
click at [298, 279] on span "[PERSON_NAME]" at bounding box center [305, 285] width 73 height 12
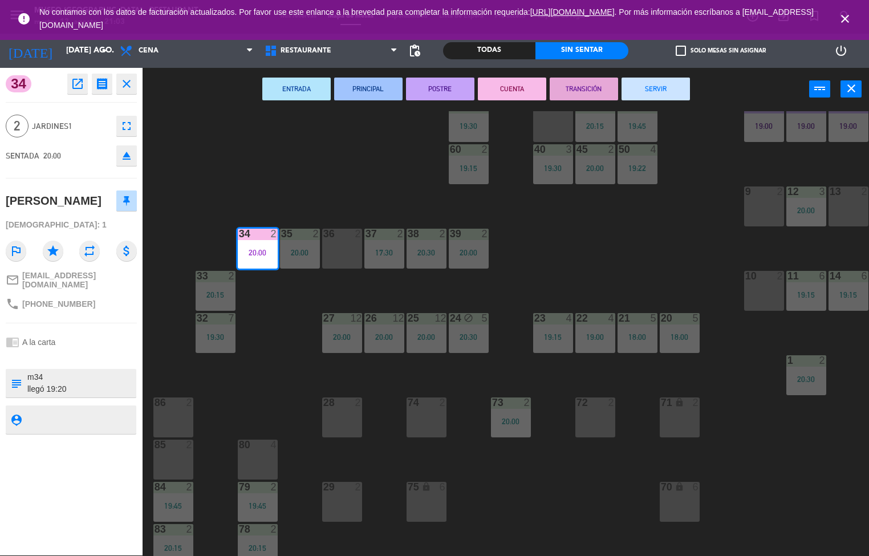
click at [568, 81] on button "TRANSICIÓN" at bounding box center [583, 89] width 68 height 23
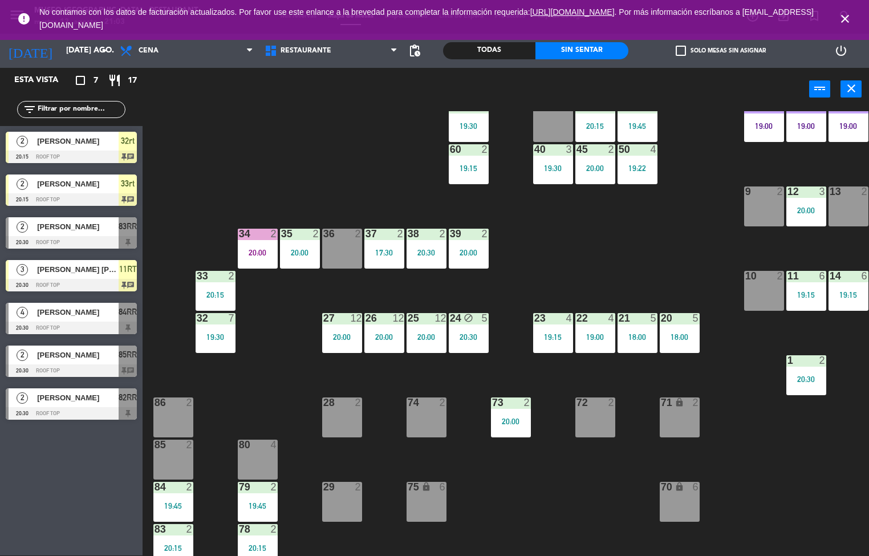
click at [283, 250] on div "20:00" at bounding box center [300, 253] width 40 height 8
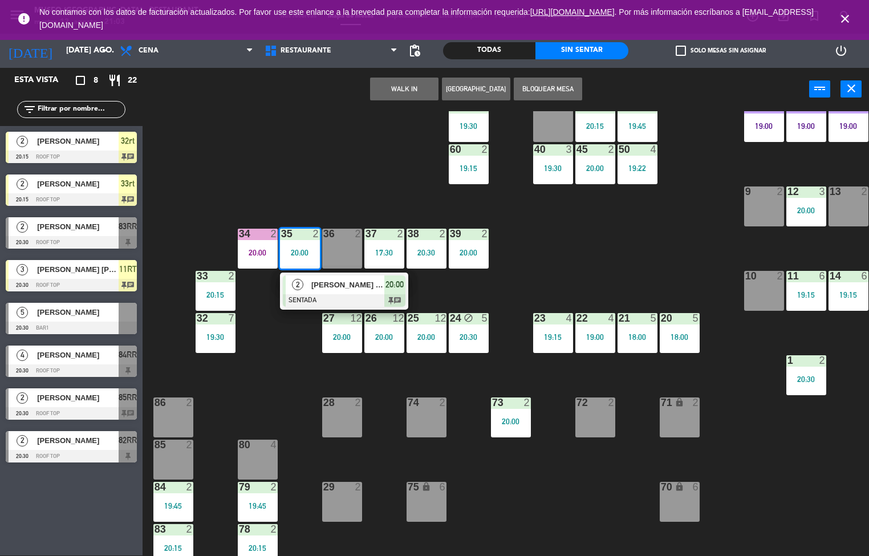
click at [325, 288] on span "[PERSON_NAME] [PERSON_NAME] [PERSON_NAME]" at bounding box center [347, 285] width 73 height 12
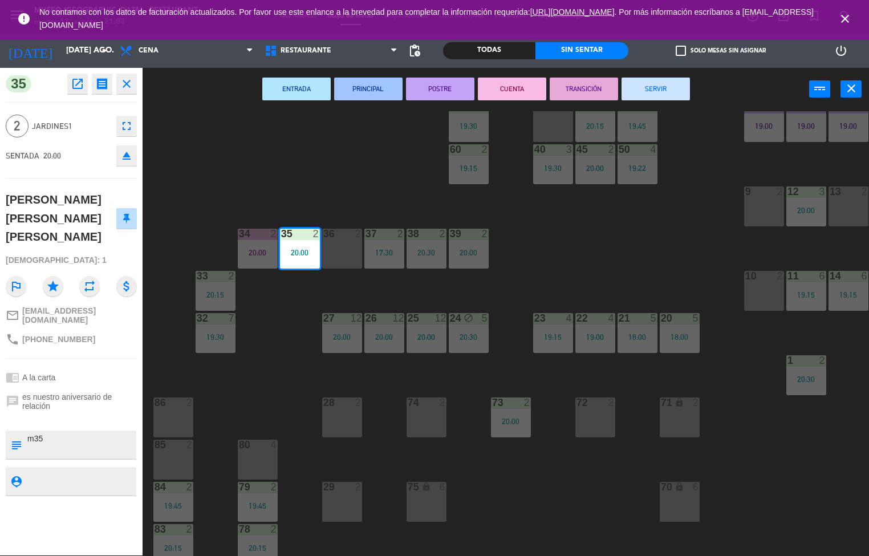
click at [575, 84] on button "TRANSICIÓN" at bounding box center [583, 89] width 68 height 23
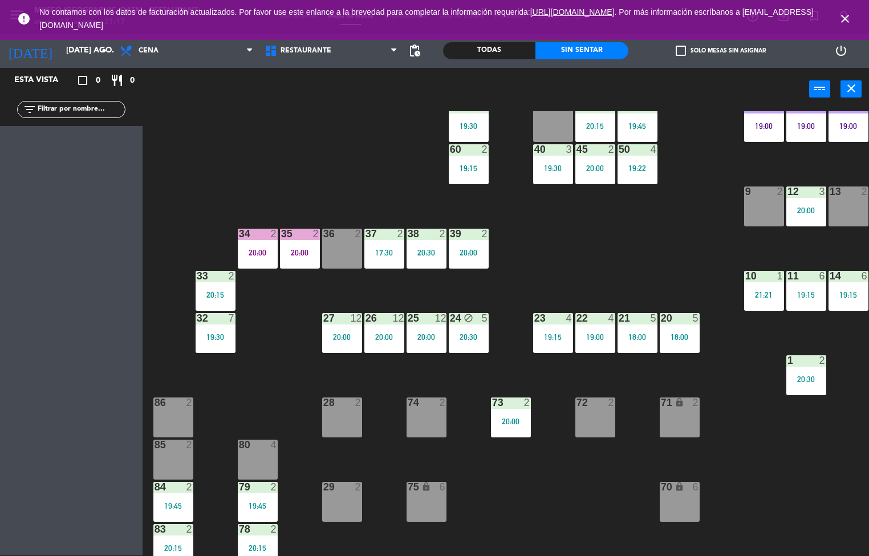
click at [281, 378] on div "44 5 19:45 49 2 19:30 54 4 20:12 64 1 19:30 48 2 20:00 53 3 18:30 63 2 20:00 43…" at bounding box center [510, 333] width 718 height 445
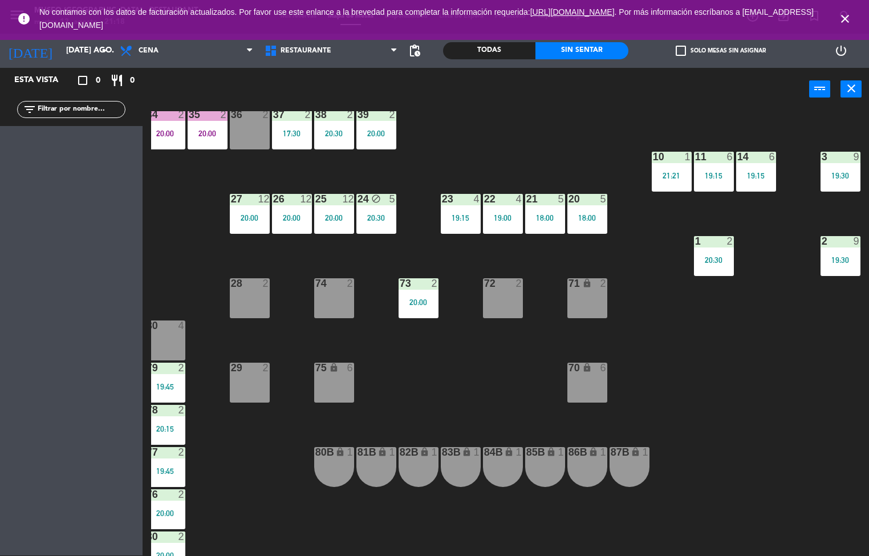
scroll to position [275, 0]
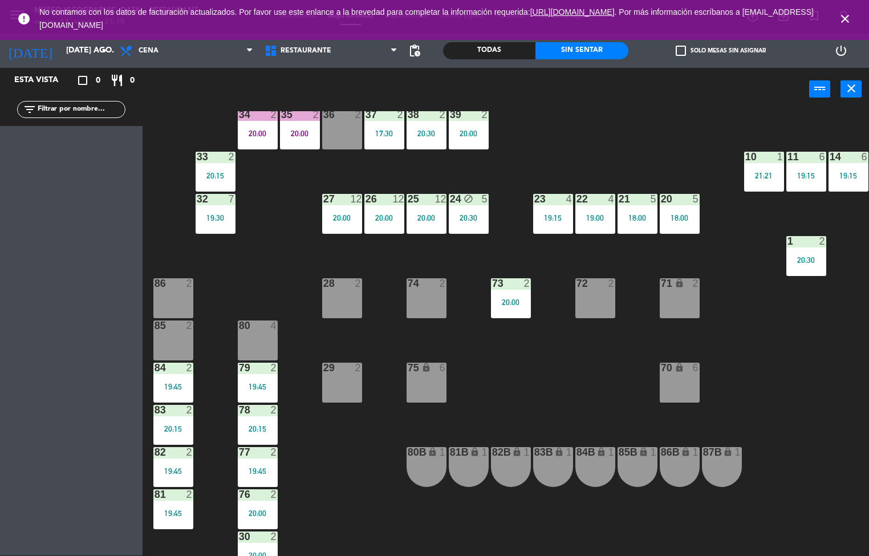
click at [172, 419] on div "83 2 20:15" at bounding box center [173, 425] width 40 height 40
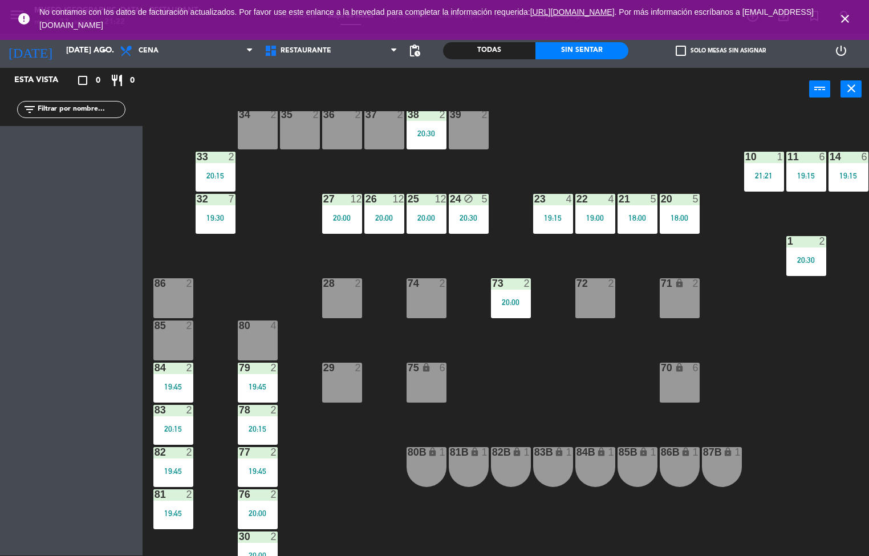
click at [330, 480] on div "44 5 19:45 49 2 19:30 54 4 20:12 64 1 19:30 48 2 20:00 53 3 18:30 63 2 20:00 43…" at bounding box center [510, 333] width 718 height 445
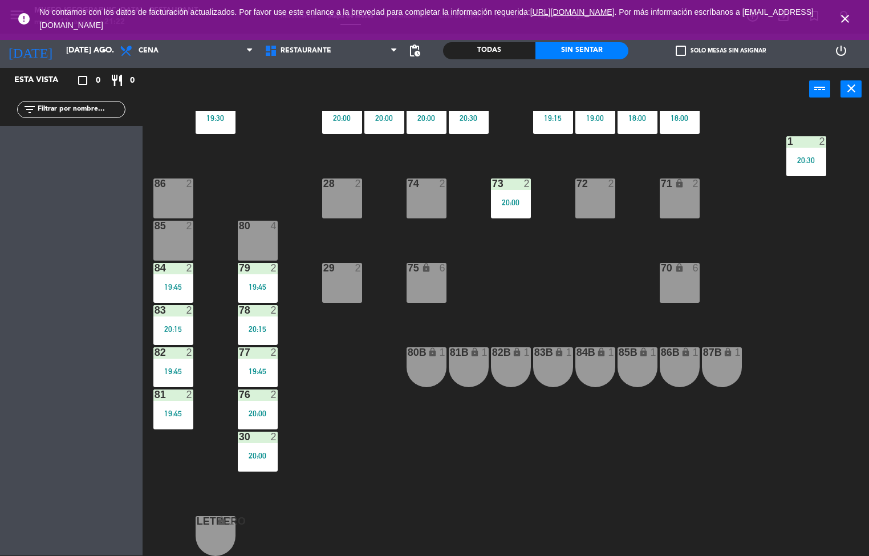
click at [249, 409] on div "20:00" at bounding box center [258, 413] width 40 height 8
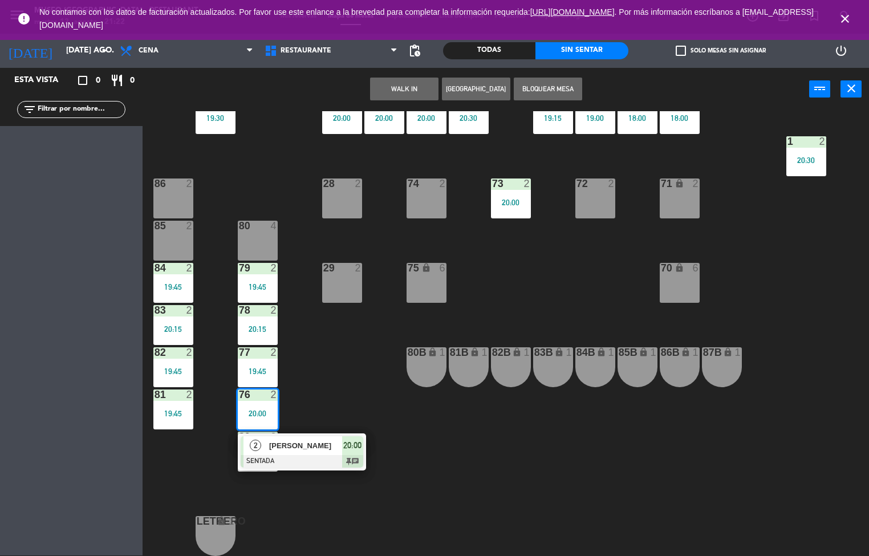
click at [281, 439] on span "[PERSON_NAME]" at bounding box center [305, 445] width 73 height 12
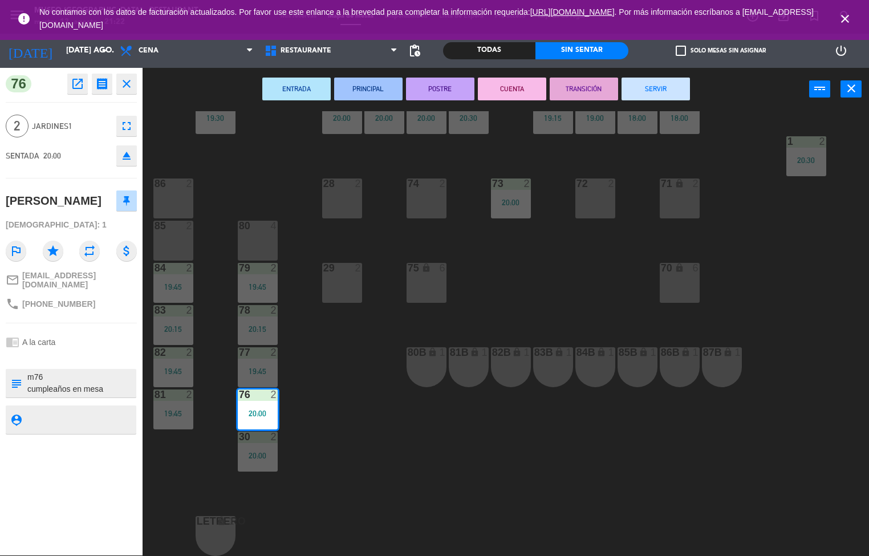
click at [629, 81] on button "SERVIR" at bounding box center [655, 89] width 68 height 23
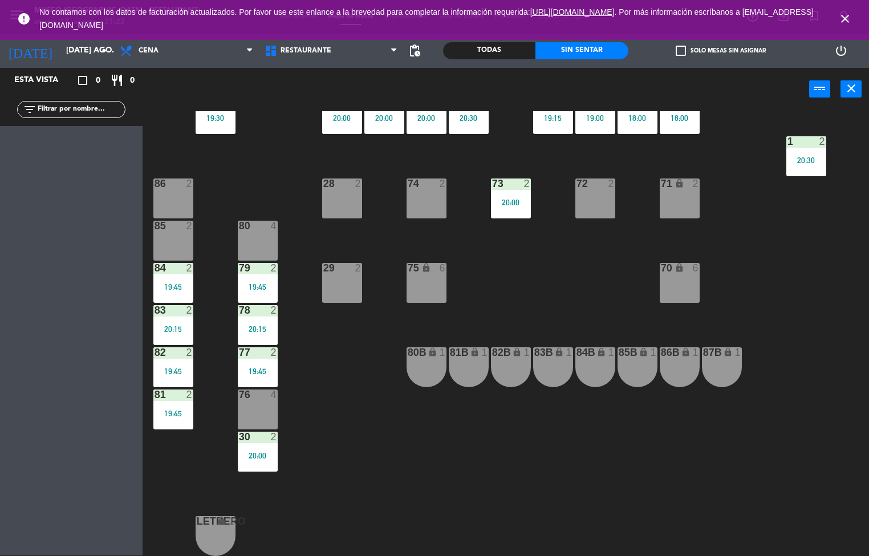
click at [596, 419] on div "44 5 19:45 49 2 19:30 54 4 20:12 64 1 19:30 48 2 20:00 53 3 18:30 63 2 20:00 43…" at bounding box center [510, 333] width 718 height 445
click at [838, 19] on icon "close" at bounding box center [845, 19] width 14 height 14
click at [408, 501] on div "44 5 19:45 49 2 19:30 54 4 20:12 64 1 19:30 48 2 20:00 53 3 18:30 63 2 20:00 43…" at bounding box center [510, 333] width 718 height 445
click at [174, 478] on div "44 5 19:45 49 2 19:30 54 4 20:12 64 1 19:30 48 2 20:00 53 3 18:30 63 2 20:00 43…" at bounding box center [510, 333] width 718 height 445
click at [174, 539] on div "44 5 19:45 49 2 19:30 54 4 20:12 64 1 19:30 48 2 20:00 53 3 18:30 63 2 20:00 43…" at bounding box center [510, 333] width 718 height 445
